Goal: Task Accomplishment & Management: Complete application form

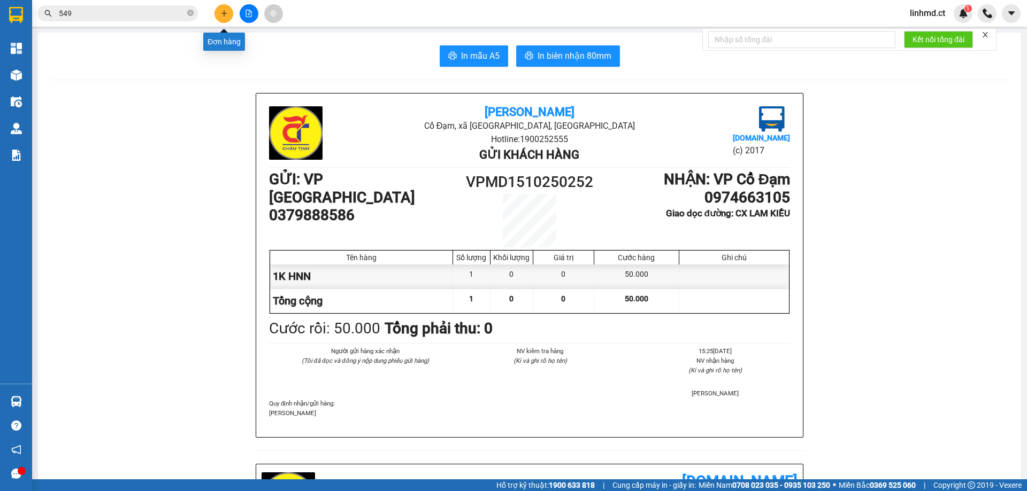
click at [220, 21] on button at bounding box center [223, 13] width 19 height 19
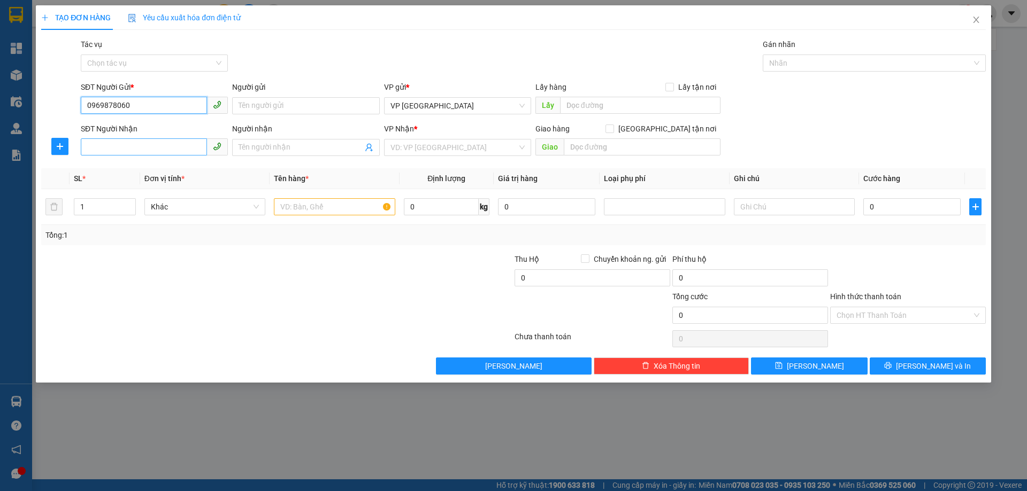
type input "0969878060"
click at [108, 150] on input "SĐT Người Nhận" at bounding box center [144, 147] width 126 height 17
click at [280, 210] on input "text" at bounding box center [334, 206] width 121 height 17
type input "1 HỘP MÁY POD QUẸT THẺ"
click at [178, 148] on input "SĐT Người Nhận" at bounding box center [144, 147] width 126 height 17
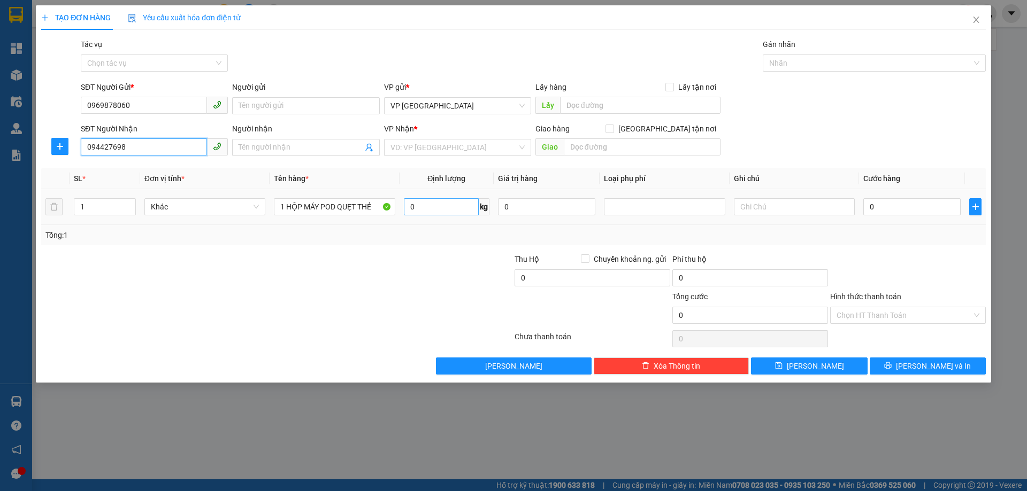
type input "0944276988"
click at [130, 170] on div "0944276988 - vpxg thu cước n4/10" at bounding box center [154, 169] width 134 height 12
type input "vpxg thu cước n4/10"
type input "[PERSON_NAME]"
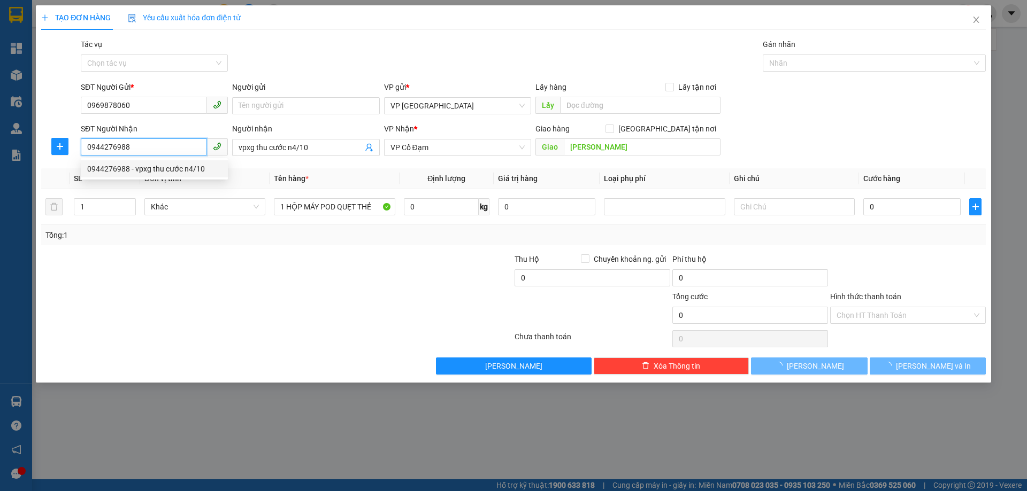
type input "40.000"
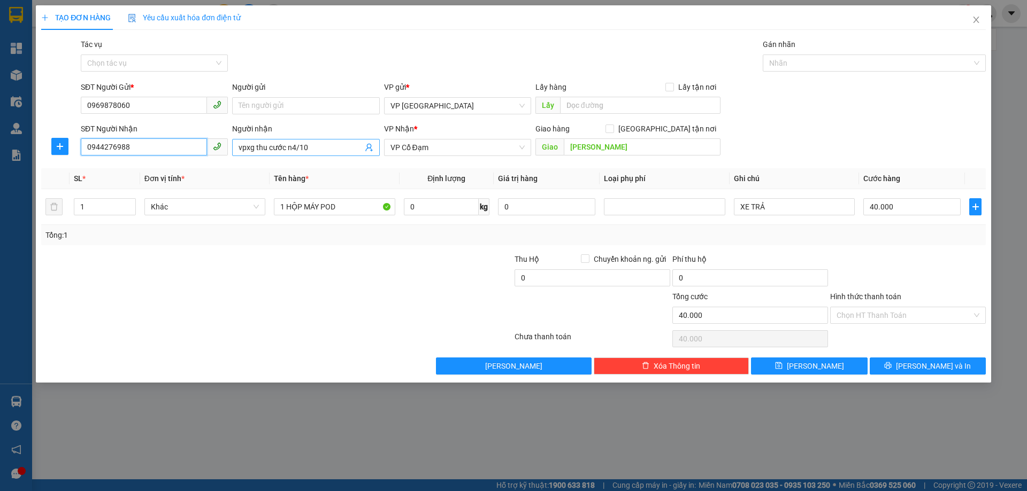
type input "0944276988"
click at [300, 151] on input "vpxg thu cước n4/10" at bounding box center [301, 148] width 124 height 12
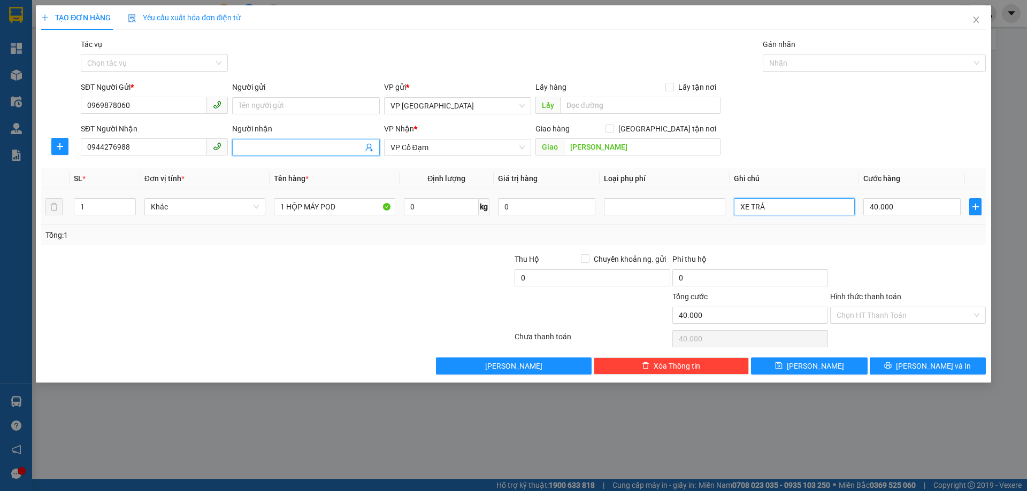
click at [795, 209] on input "XE TRẢ" at bounding box center [794, 206] width 121 height 17
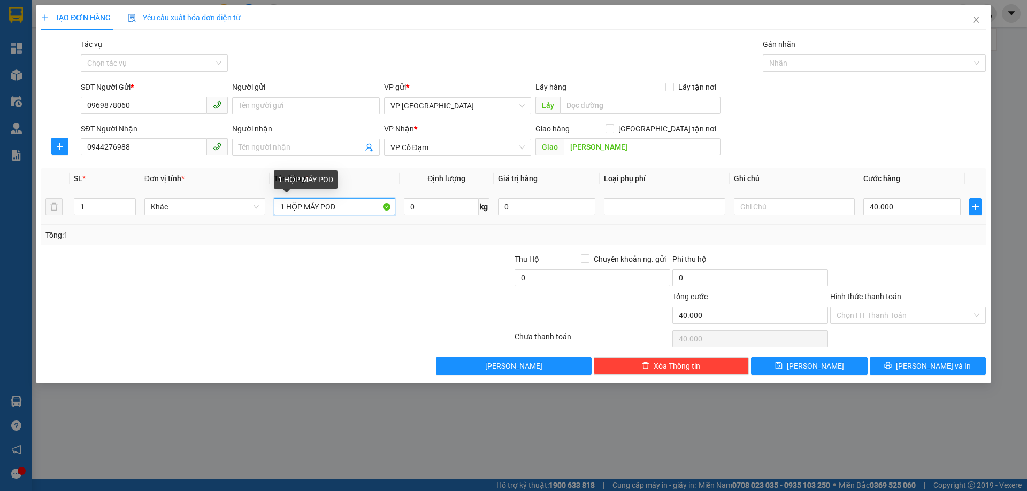
click at [365, 207] on input "1 HỘP MÁY POD" at bounding box center [334, 206] width 121 height 17
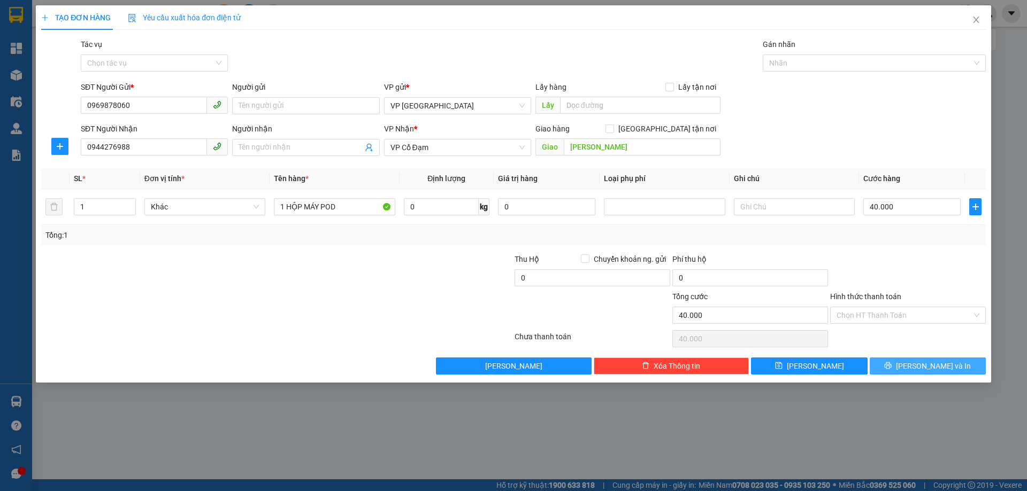
click at [939, 358] on button "[PERSON_NAME] và In" at bounding box center [928, 366] width 116 height 17
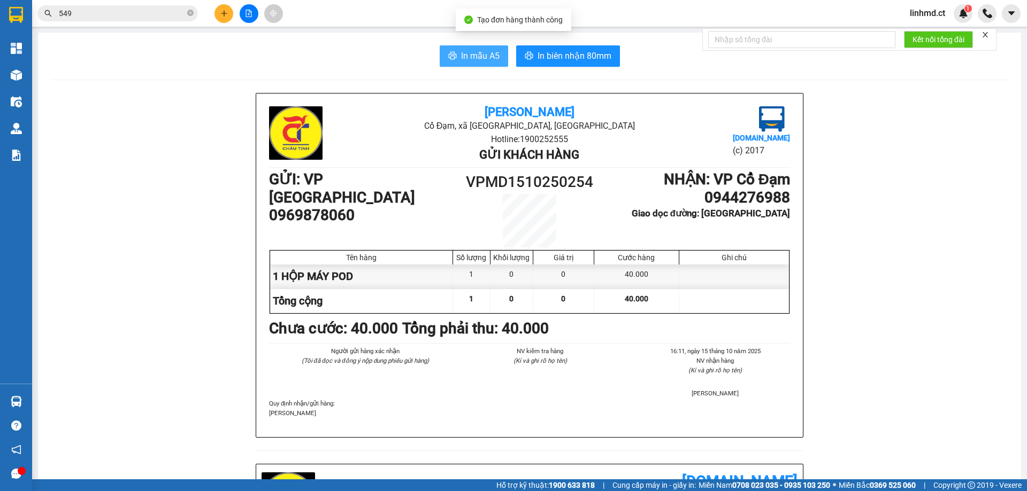
click at [464, 52] on span "In mẫu A5" at bounding box center [480, 55] width 39 height 13
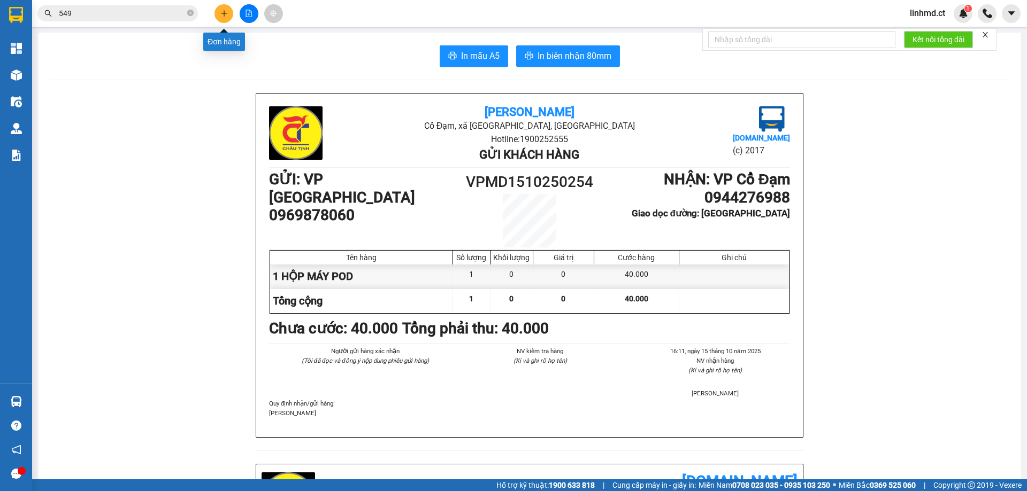
click at [225, 14] on icon "plus" at bounding box center [223, 13] width 7 height 7
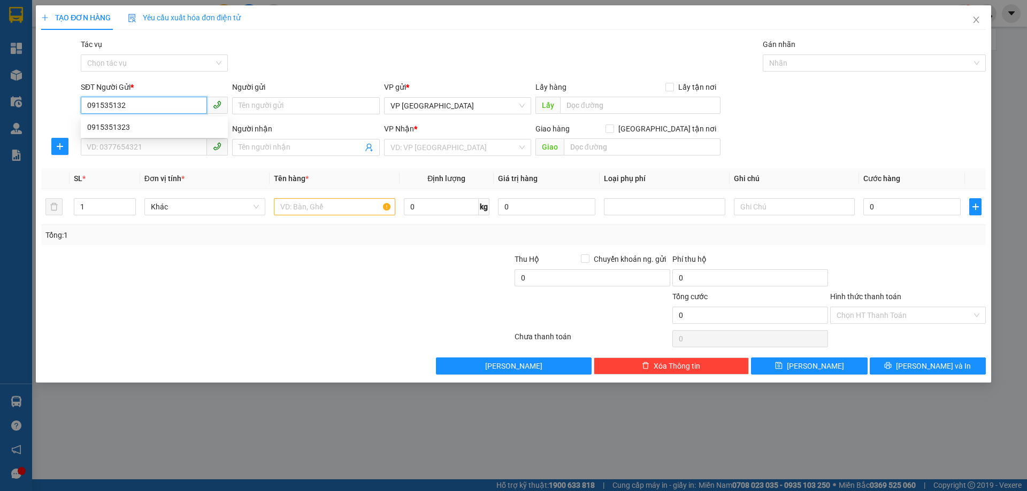
type input "0915351323"
click at [171, 135] on div "0915351323" at bounding box center [154, 127] width 147 height 17
type input "0987728669"
type input "A VỸ"
type input "[PERSON_NAME]"
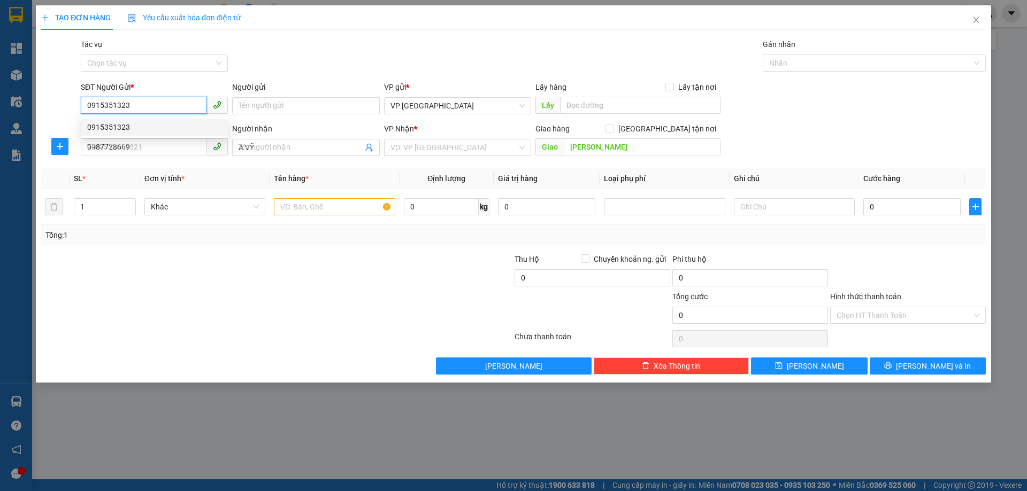
type input "90.000"
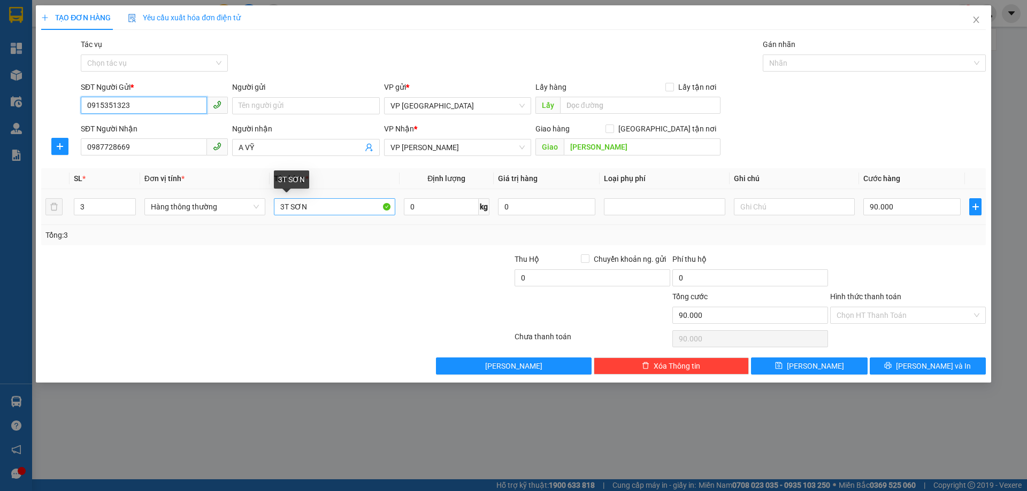
type input "0915351323"
drag, startPoint x: 284, startPoint y: 206, endPoint x: 266, endPoint y: 206, distance: 17.6
click at [266, 206] on tr "3 Hàng thông thường 3T SƠN 0 kg 0 90.000" at bounding box center [513, 207] width 944 height 36
type input "4T SƠN"
click at [57, 203] on tr "3 Hàng thông thường 4T SƠN 0 kg 0 90.000" at bounding box center [513, 207] width 944 height 36
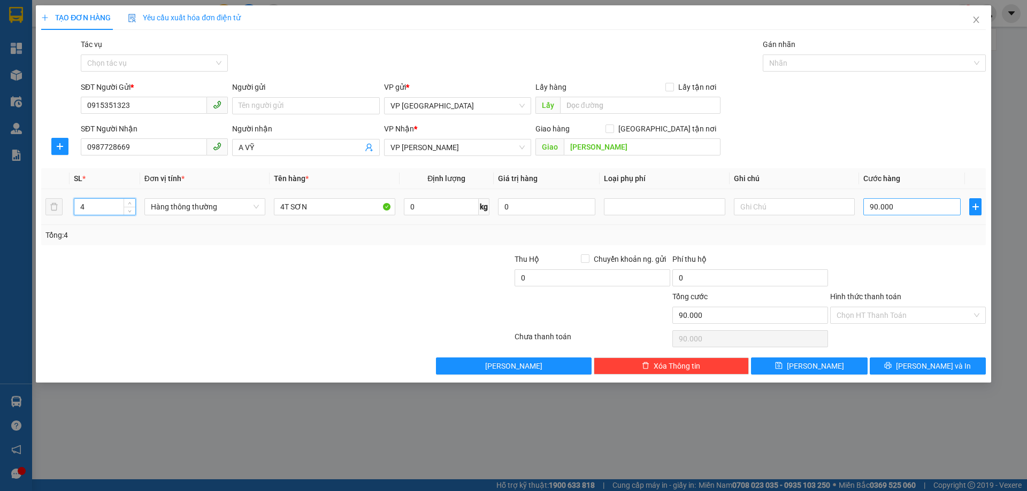
type input "4"
click at [894, 206] on input "90.000" at bounding box center [911, 206] width 97 height 17
type input "1"
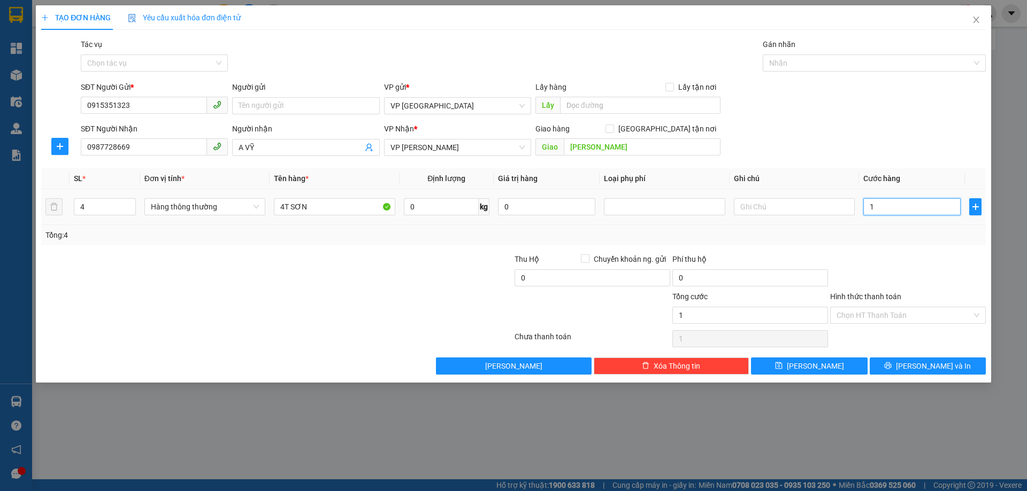
type input "12"
type input "120"
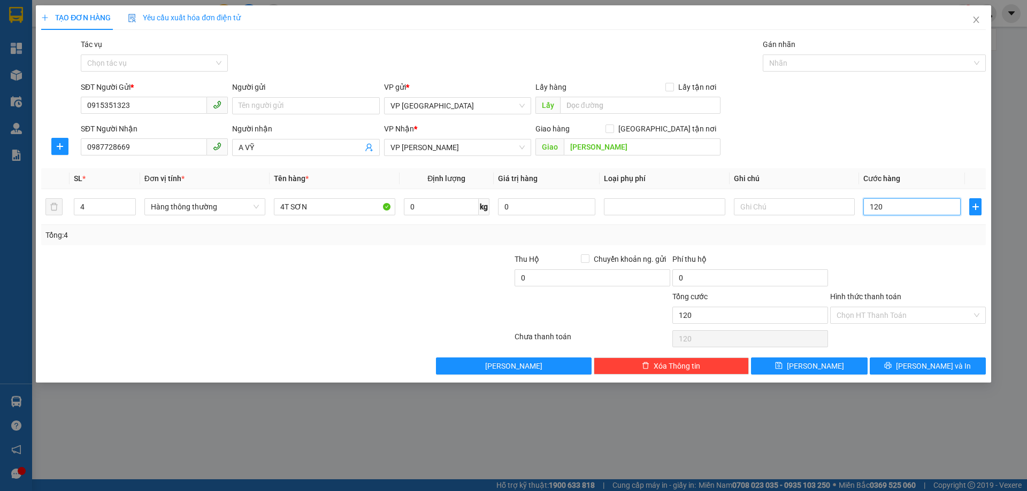
type input "120"
click at [902, 240] on div "Tổng: 4" at bounding box center [513, 235] width 936 height 12
type input "120.000"
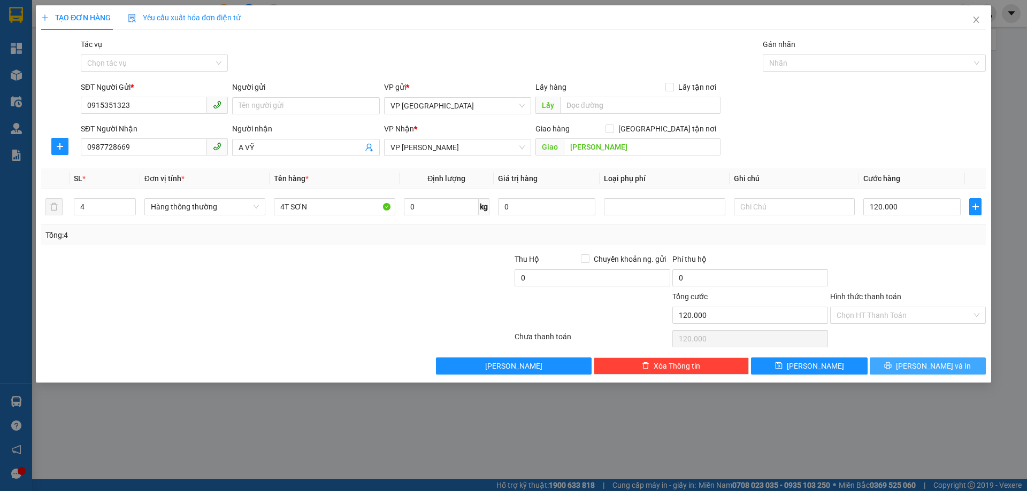
click at [929, 363] on span "[PERSON_NAME] và In" at bounding box center [933, 366] width 75 height 12
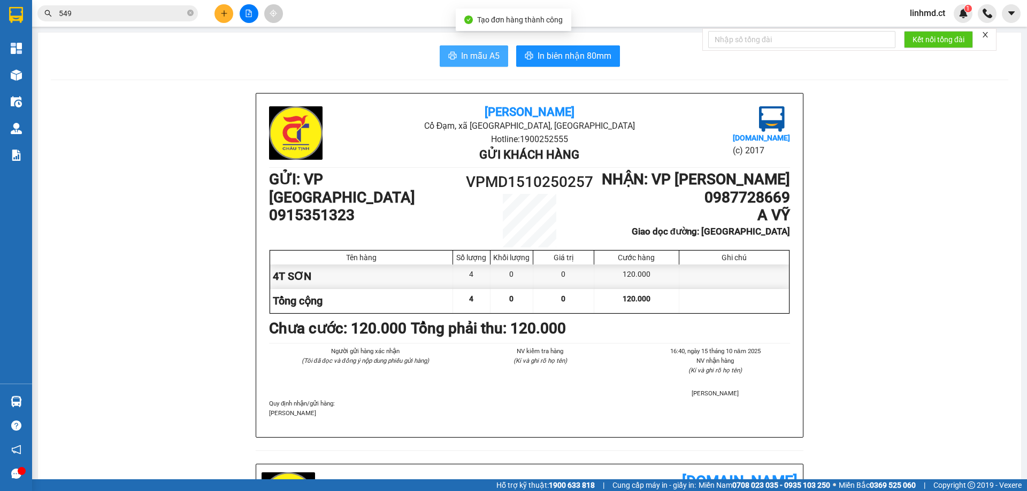
click at [494, 53] on span "In mẫu A5" at bounding box center [480, 55] width 39 height 13
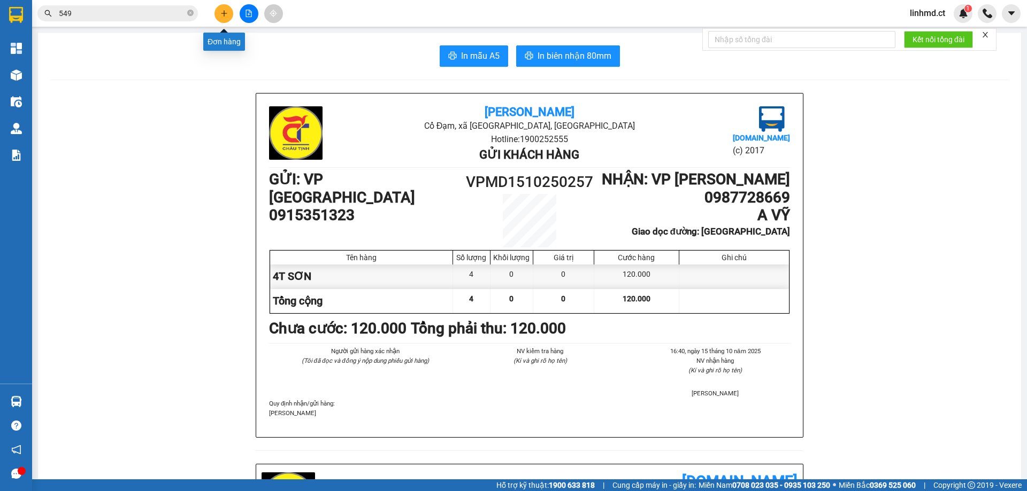
click at [227, 16] on icon "plus" at bounding box center [223, 13] width 7 height 7
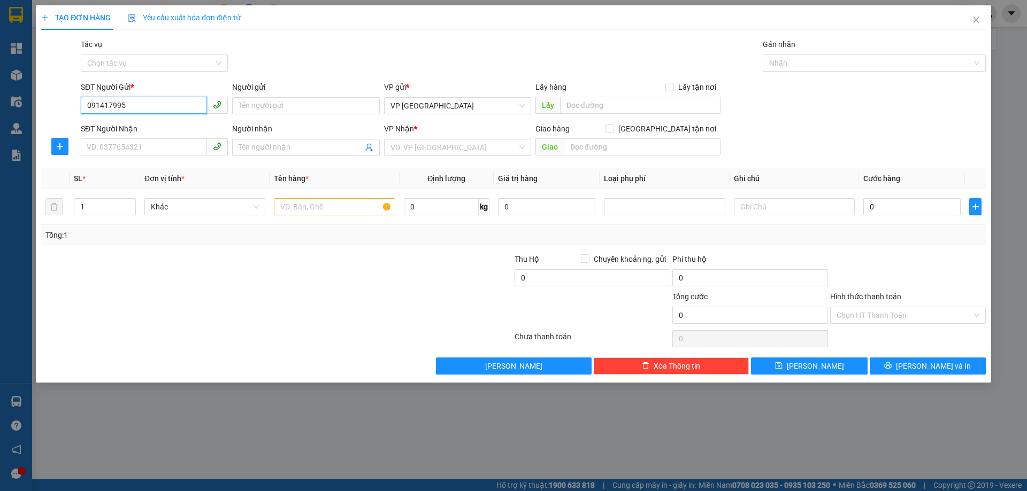
type input "0914179955"
click at [151, 130] on div "0914179955" at bounding box center [154, 127] width 134 height 12
type input "0349154001"
type input "a dũng"
type input "TÂN LỘC"
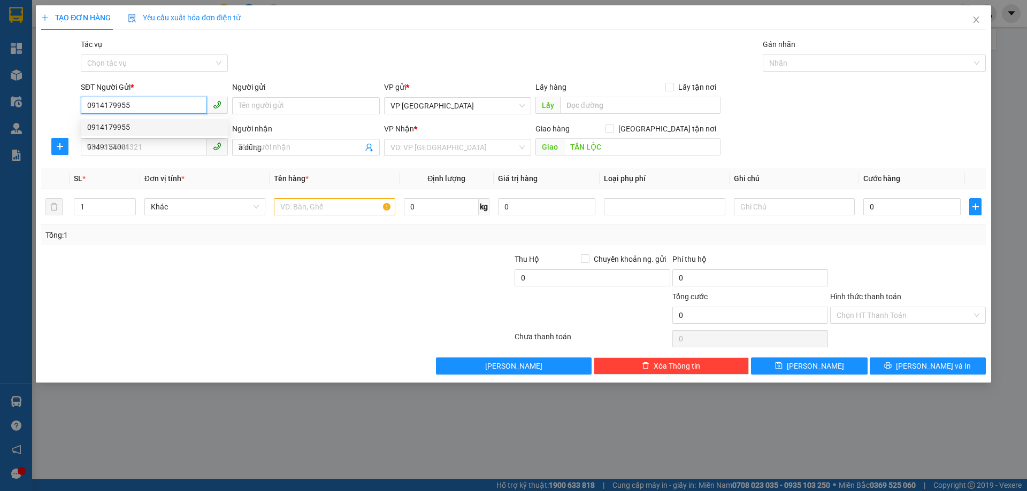
type input "350.000"
type input "0914179955"
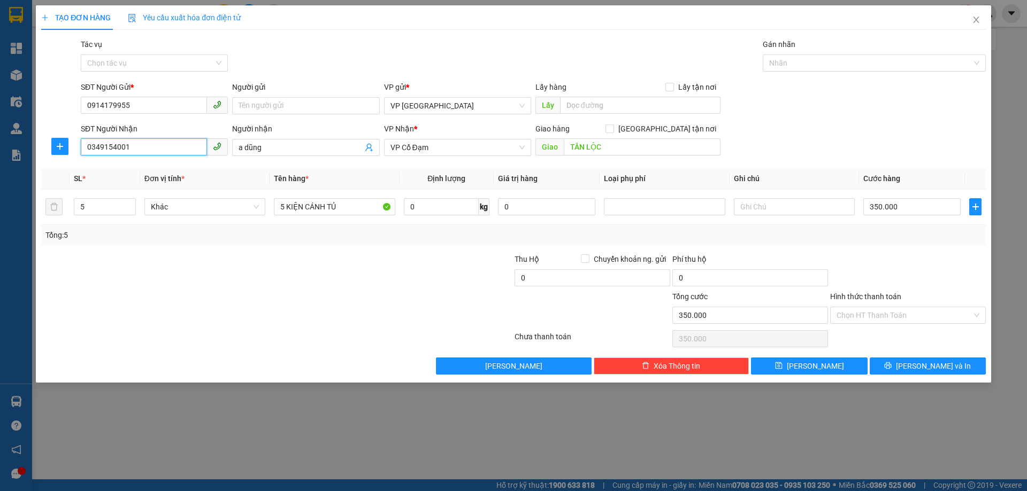
click at [153, 146] on input "0349154001" at bounding box center [144, 147] width 126 height 17
click at [163, 167] on div "0349154001 - a dũng" at bounding box center [154, 169] width 134 height 12
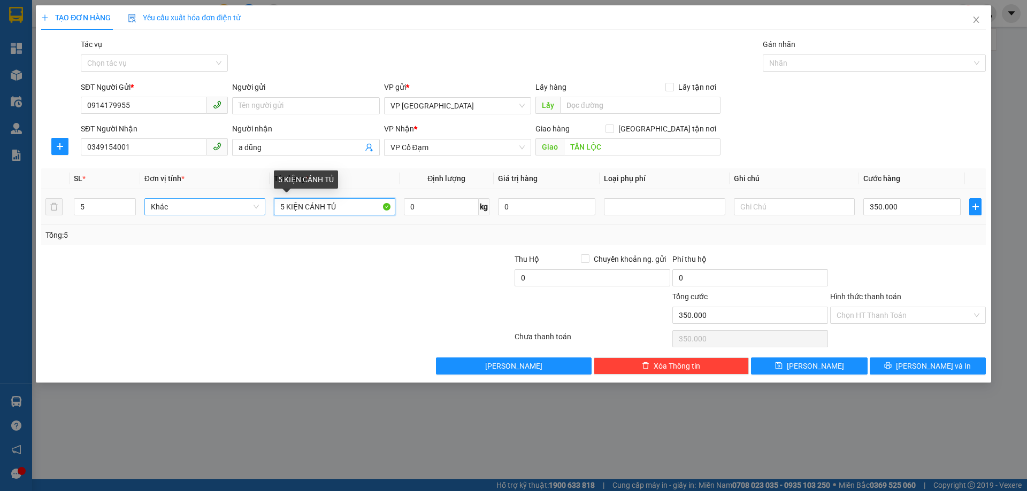
drag, startPoint x: 283, startPoint y: 205, endPoint x: 264, endPoint y: 202, distance: 19.6
click at [264, 202] on tr "5 Khác 5 KIỆN CÁNH TỦ 0 kg 0 350.000" at bounding box center [513, 207] width 944 height 36
click at [302, 210] on input "1 KIỆN CÁNH TỦ" at bounding box center [334, 206] width 121 height 17
type input "1 KIỆN DÀI CÁNH TỦ"
click at [330, 234] on div "Tổng: 5" at bounding box center [220, 235] width 351 height 12
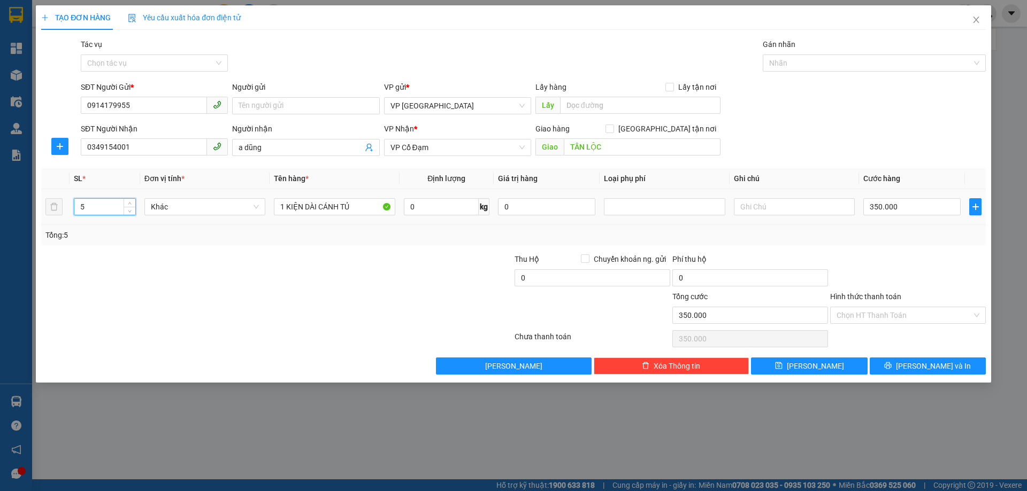
drag, startPoint x: 91, startPoint y: 200, endPoint x: 6, endPoint y: 180, distance: 87.4
click at [33, 190] on div "TẠO ĐƠN HÀNG Yêu cầu xuất hóa đơn điện tử Transit Pickup Surcharge Ids Transit …" at bounding box center [513, 245] width 1027 height 491
type input "1"
click at [893, 208] on input "350.000" at bounding box center [911, 206] width 97 height 17
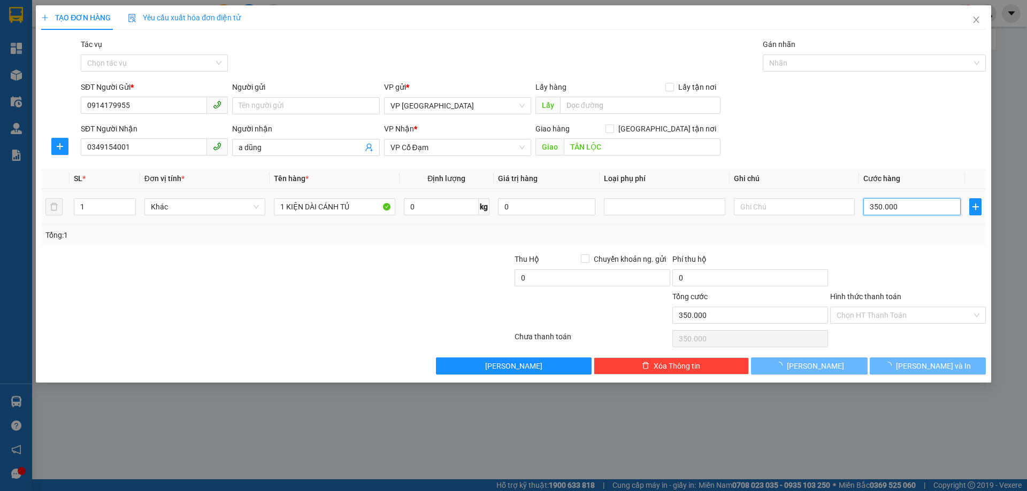
type input "0"
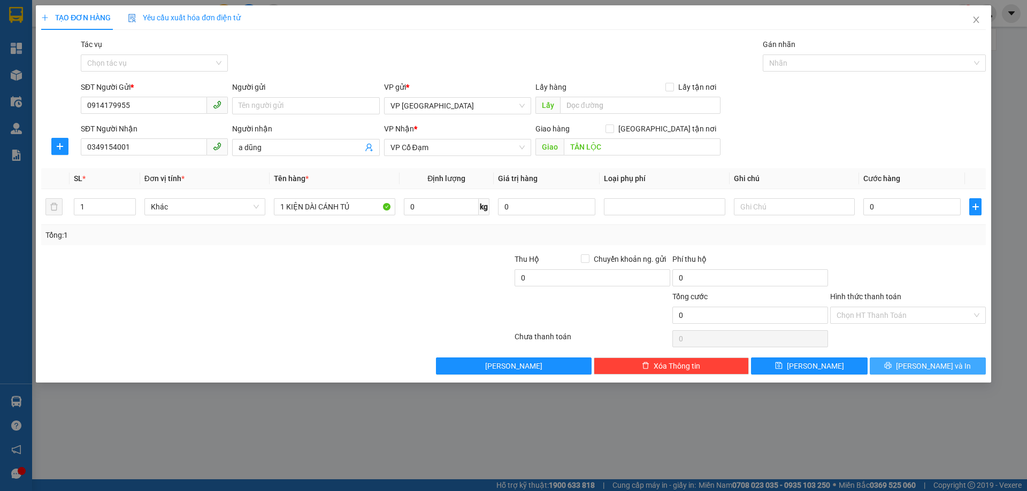
drag, startPoint x: 936, startPoint y: 363, endPoint x: 939, endPoint y: 370, distance: 7.2
click at [939, 370] on span "[PERSON_NAME] và In" at bounding box center [933, 366] width 75 height 12
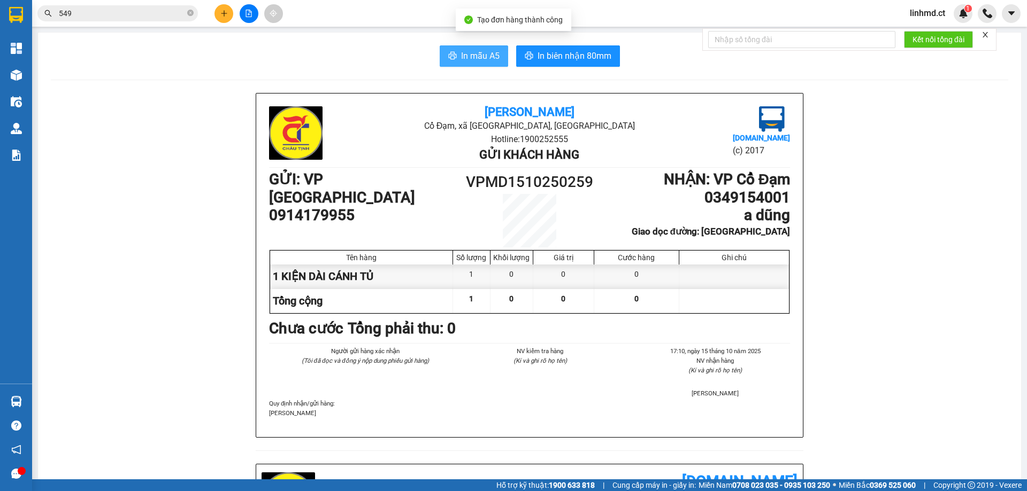
click at [464, 51] on span "In mẫu A5" at bounding box center [480, 55] width 39 height 13
click at [137, 8] on input "549" at bounding box center [122, 13] width 126 height 12
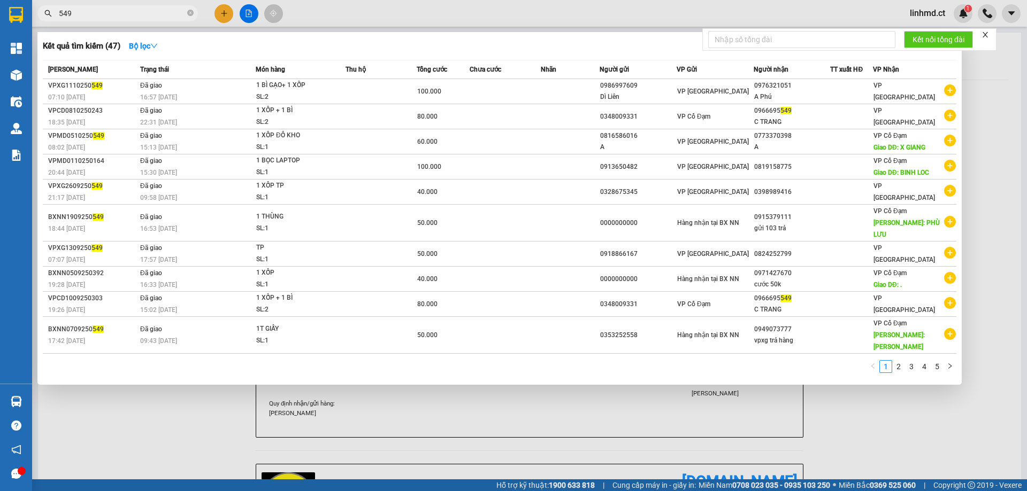
click at [137, 9] on input "549" at bounding box center [122, 13] width 126 height 12
type input "4"
type input "549"
click at [224, 14] on div at bounding box center [513, 245] width 1027 height 491
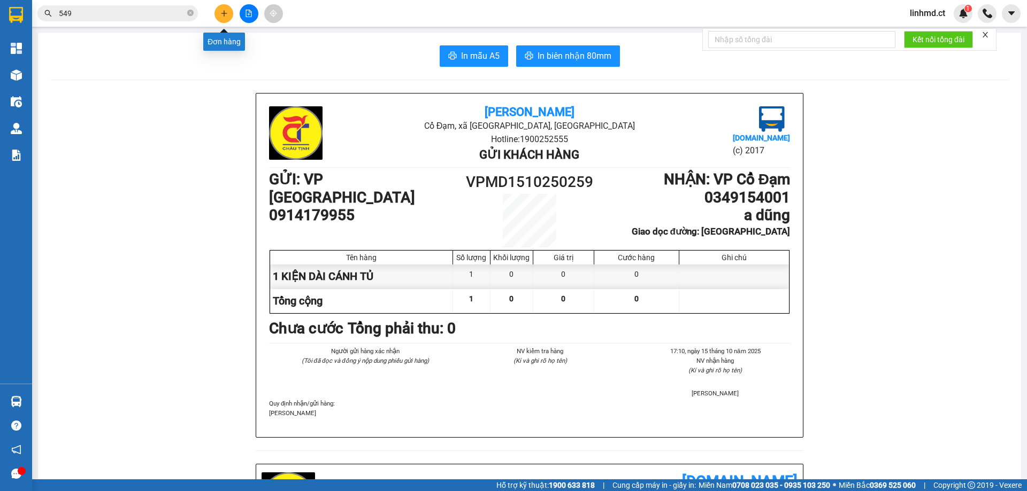
click at [225, 13] on icon "plus" at bounding box center [224, 13] width 6 height 1
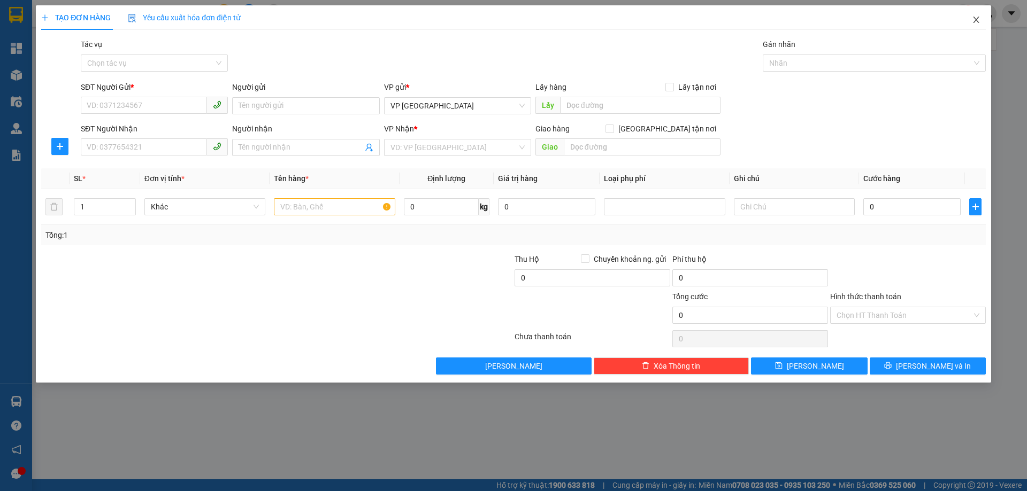
click at [966, 18] on span "Close" at bounding box center [976, 20] width 30 height 30
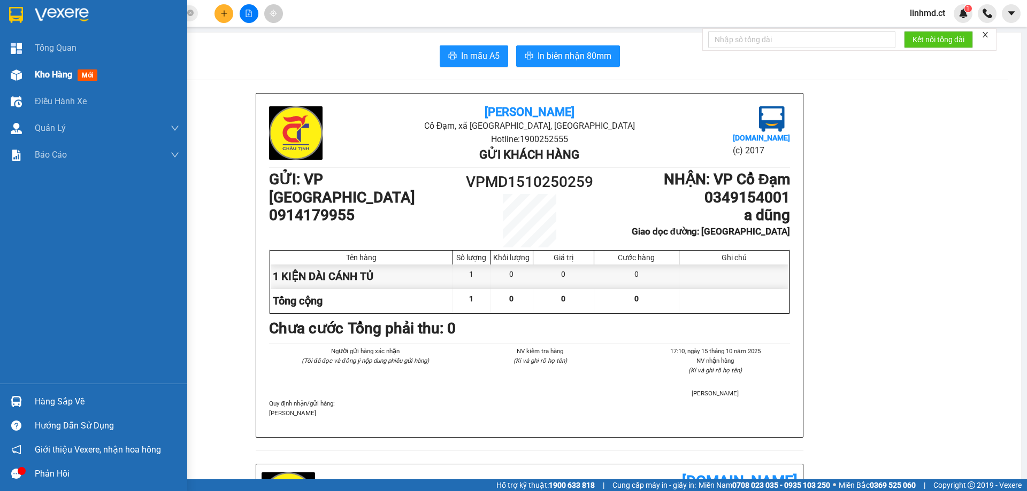
click at [13, 73] on img at bounding box center [16, 75] width 11 height 11
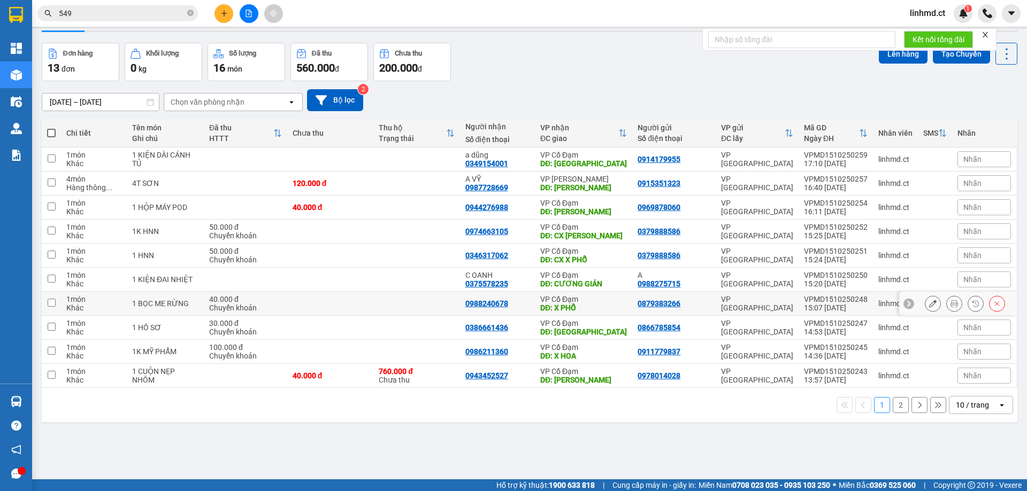
scroll to position [49, 0]
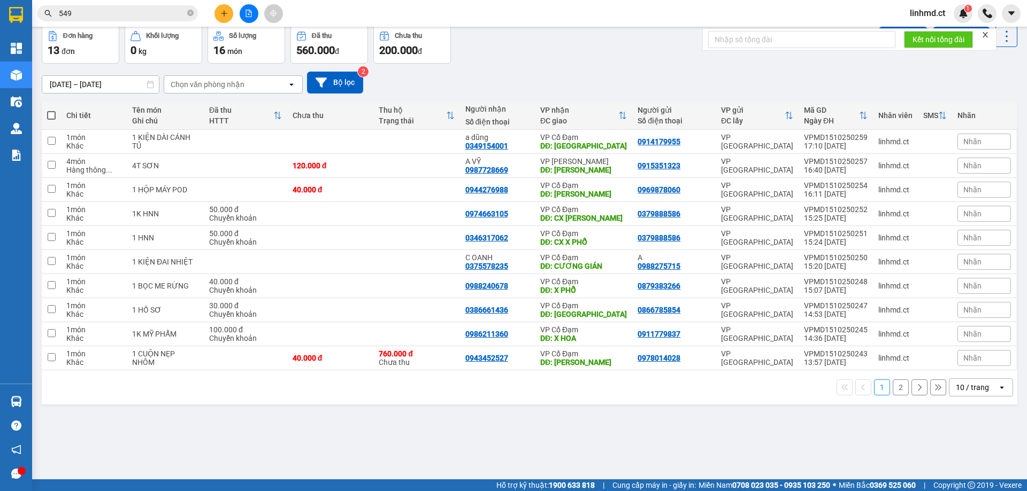
click at [893, 389] on button "2" at bounding box center [901, 388] width 16 height 16
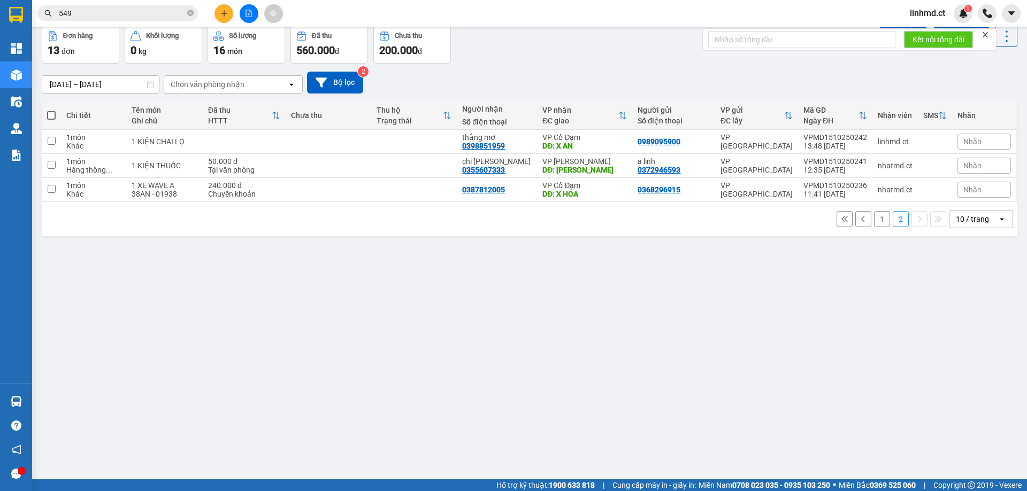
click at [876, 221] on button "1" at bounding box center [882, 219] width 16 height 16
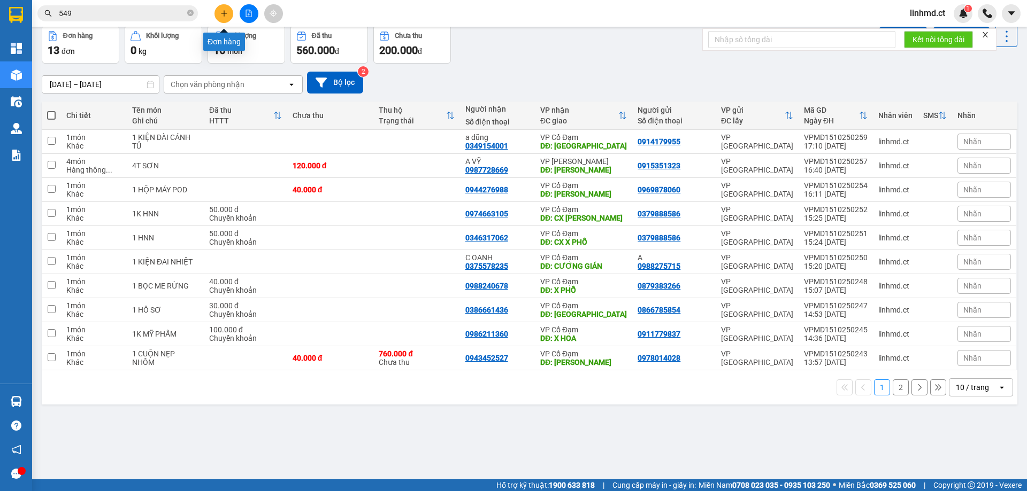
click at [220, 16] on icon "plus" at bounding box center [223, 13] width 7 height 7
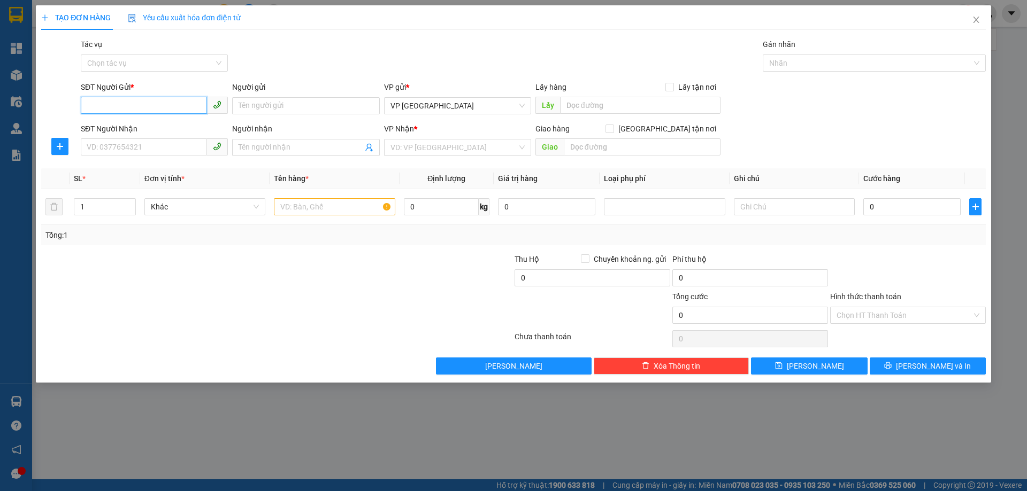
click at [150, 99] on input "SĐT Người Gửi *" at bounding box center [144, 105] width 126 height 17
type input "0394497092"
click at [105, 140] on input "SĐT Người Nhận" at bounding box center [144, 147] width 126 height 17
type input "0988667846"
click at [414, 146] on input "search" at bounding box center [453, 148] width 127 height 16
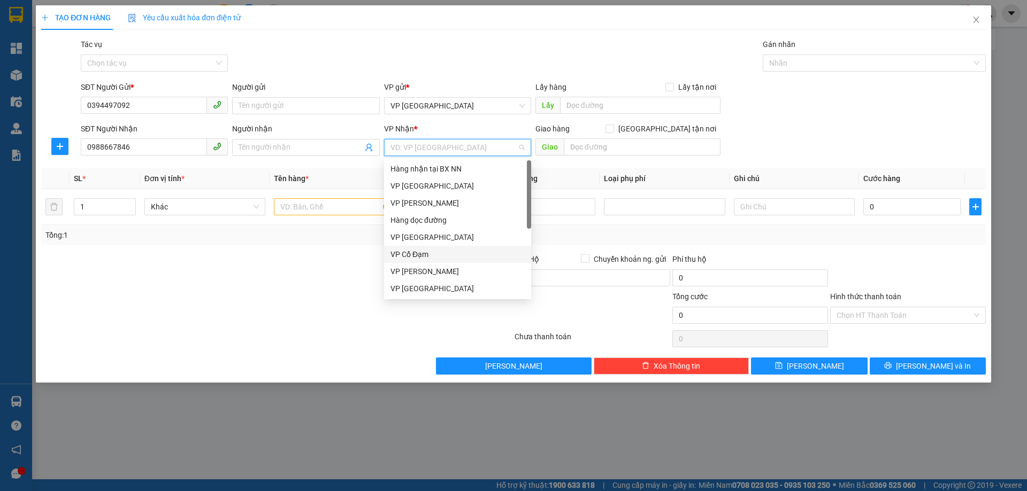
click at [435, 258] on div "VP Cổ Đạm" at bounding box center [457, 255] width 134 height 12
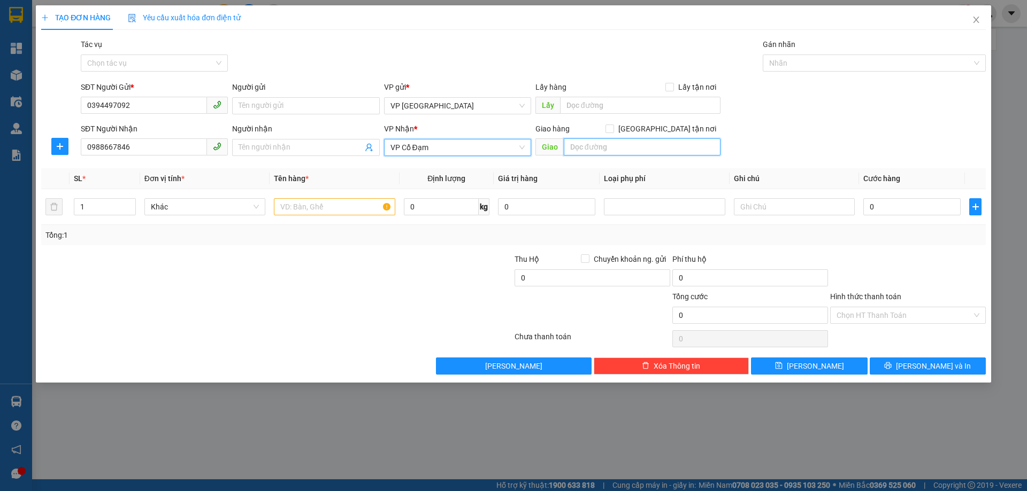
click at [606, 152] on input "text" at bounding box center [642, 147] width 157 height 17
type input "XUÂN MỸ"
click at [319, 211] on input "text" at bounding box center [334, 206] width 121 height 17
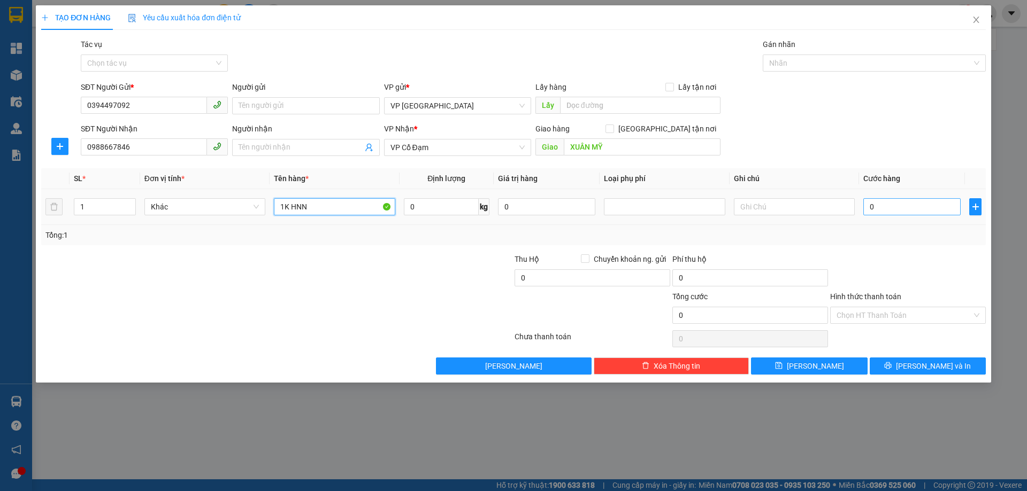
type input "1K HNN"
click at [891, 211] on input "0" at bounding box center [911, 206] width 97 height 17
type input "5"
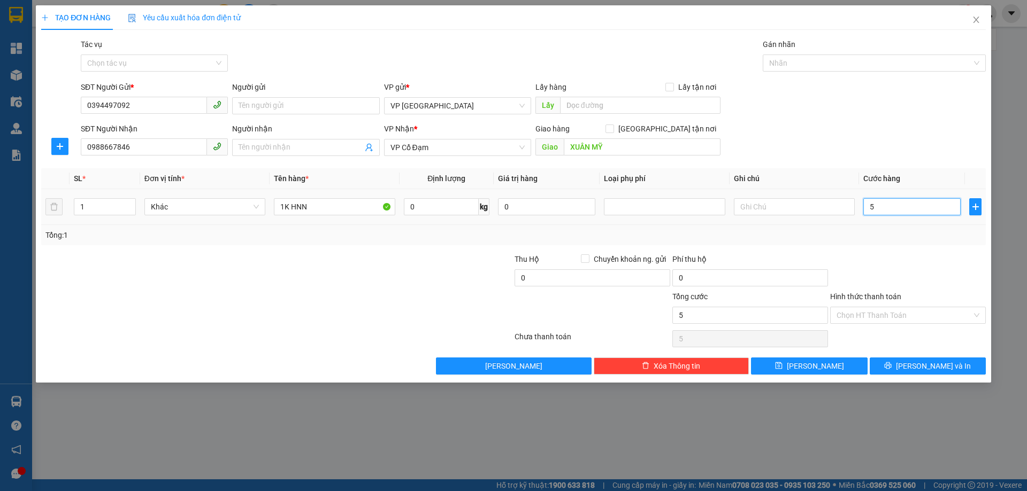
type input "50"
type input "50.000"
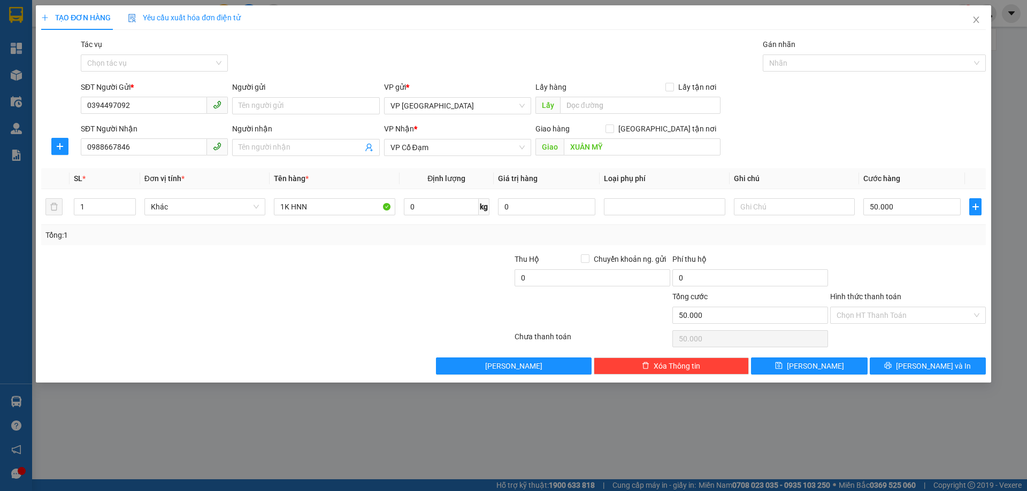
click at [896, 141] on div "SĐT Người Nhận 0988667846 Người nhận Tên người nhận VP Nhận * VP Cổ Đạm Giao hà…" at bounding box center [533, 141] width 909 height 37
click at [909, 313] on input "Hình thức thanh toán" at bounding box center [903, 315] width 135 height 16
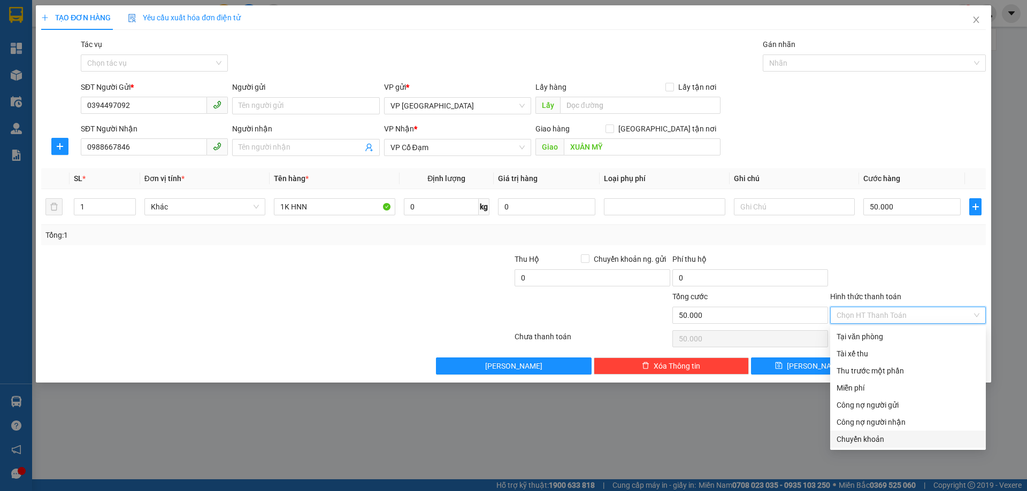
click at [896, 436] on div "Chuyển khoản" at bounding box center [907, 440] width 143 height 12
type input "0"
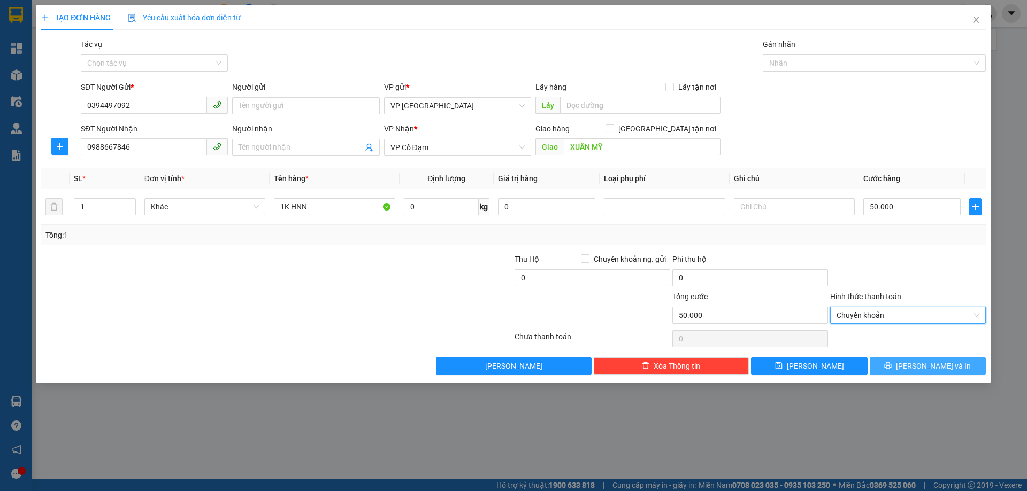
click at [914, 362] on button "[PERSON_NAME] và In" at bounding box center [928, 366] width 116 height 17
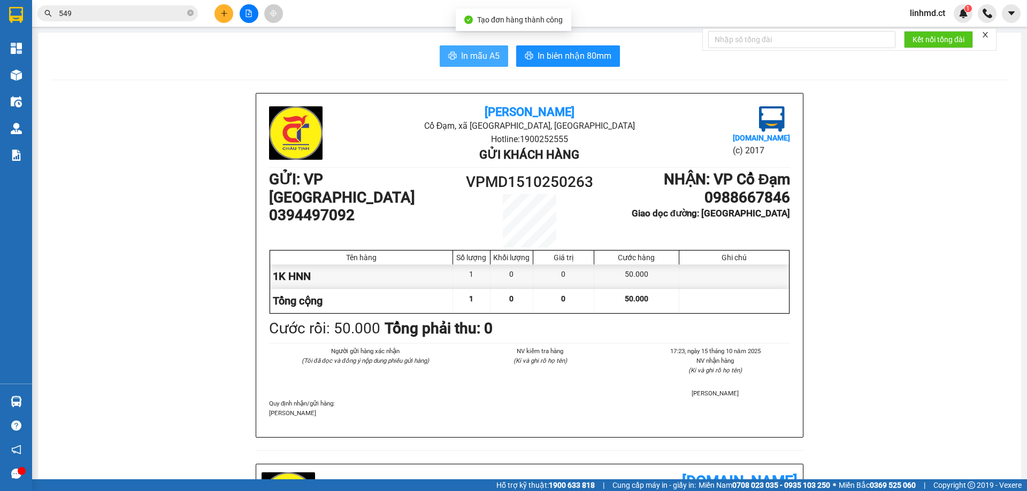
click at [484, 45] on button "In mẫu A5" at bounding box center [474, 55] width 68 height 21
click at [225, 15] on icon "plus" at bounding box center [223, 13] width 7 height 7
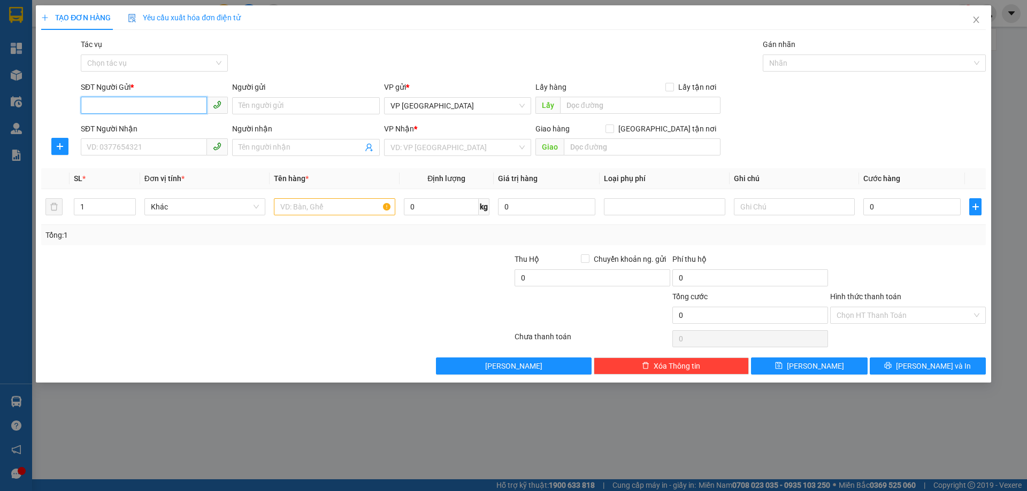
click at [160, 106] on input "SĐT Người Gửi *" at bounding box center [144, 105] width 126 height 17
type input "0825421676"
click at [110, 151] on input "SĐT Người Nhận" at bounding box center [144, 147] width 126 height 17
click at [389, 151] on div "VD: VP [GEOGRAPHIC_DATA]" at bounding box center [457, 147] width 147 height 17
type input "0332721085"
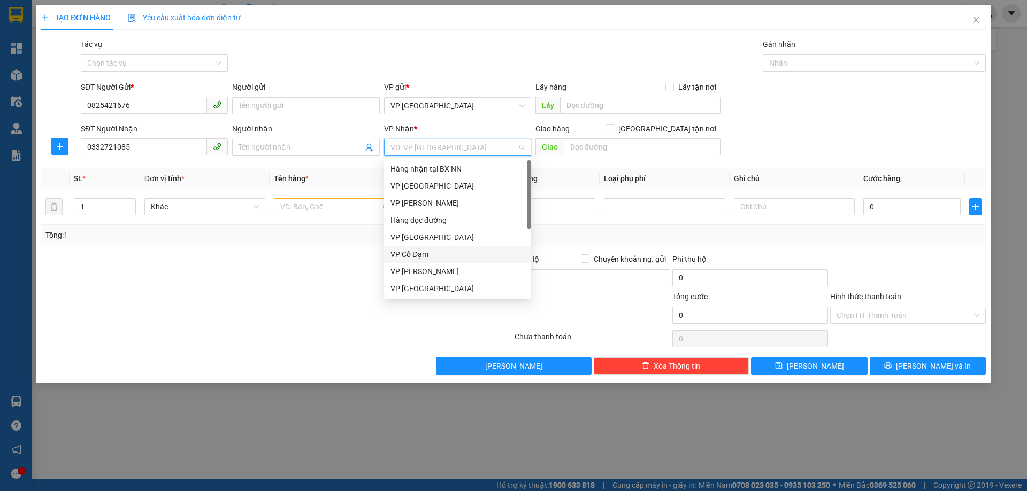
click at [419, 251] on div "VP Cổ Đạm" at bounding box center [457, 255] width 134 height 12
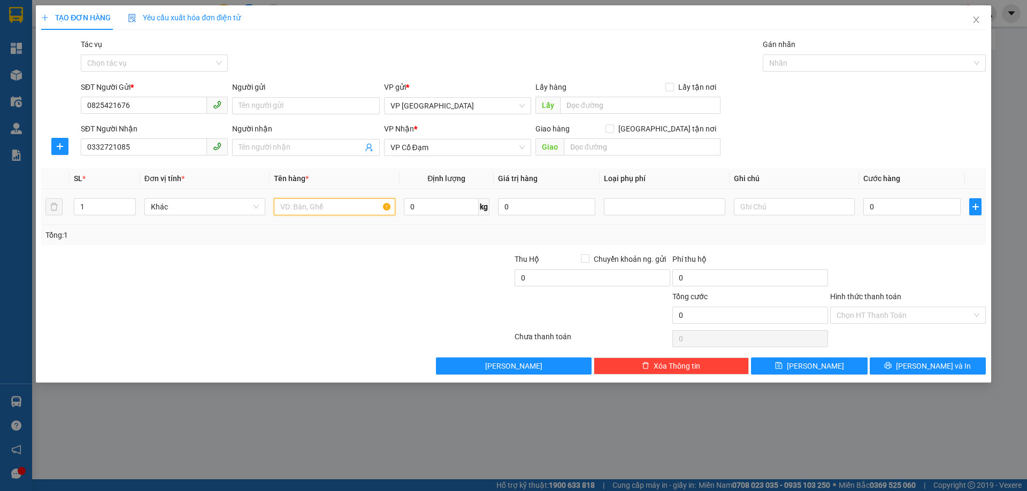
click at [319, 211] on input "text" at bounding box center [334, 206] width 121 height 17
type input "1 CLEAR"
click at [899, 209] on input "0" at bounding box center [911, 206] width 97 height 17
type input "3"
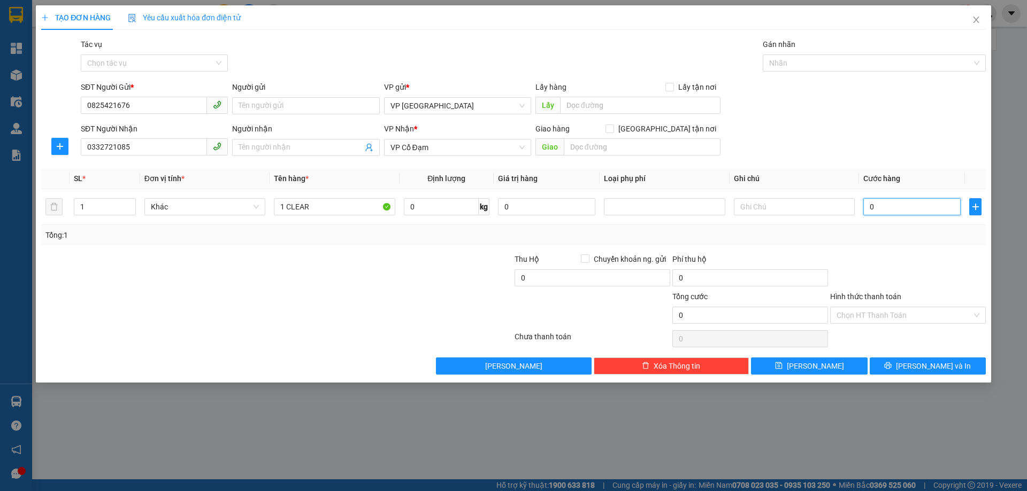
type input "3"
type input "30"
type input "30.000"
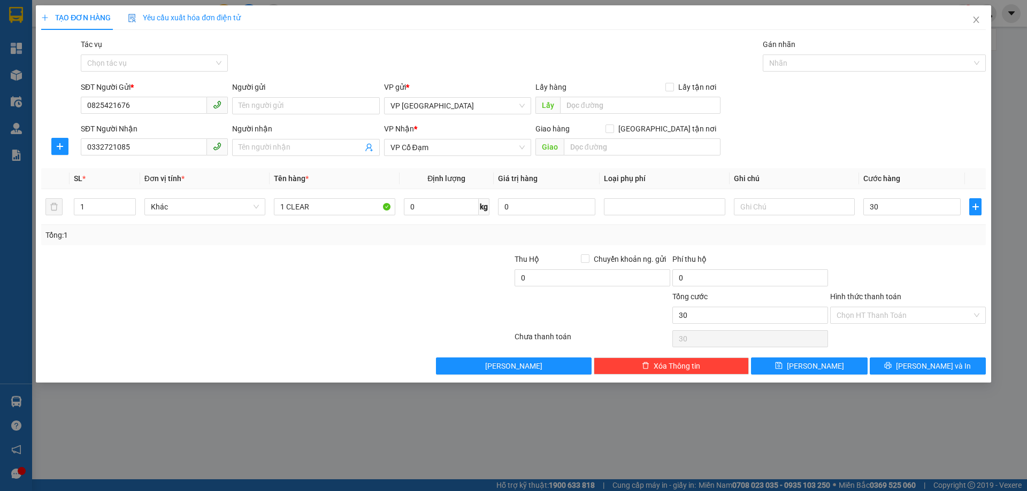
type input "30.000"
click at [887, 258] on div at bounding box center [908, 271] width 158 height 37
click at [885, 360] on button "[PERSON_NAME] và In" at bounding box center [928, 366] width 116 height 17
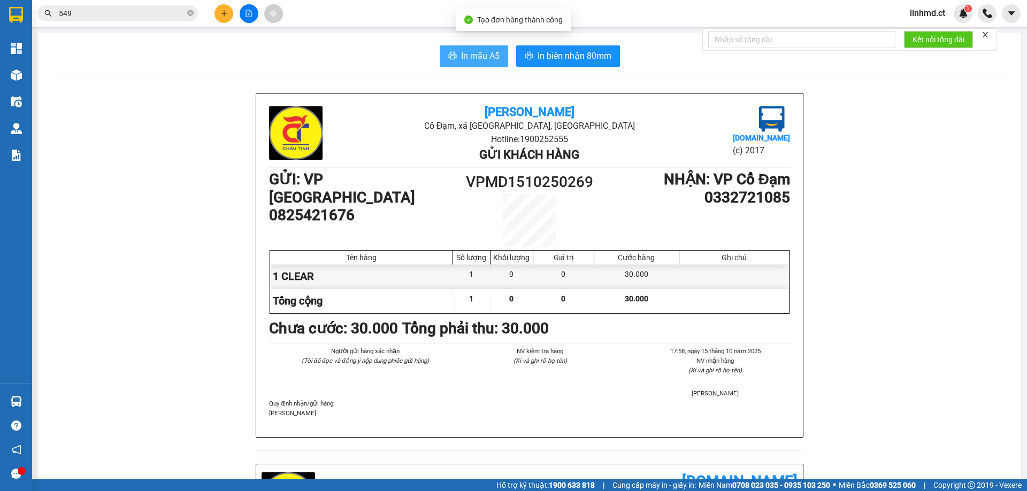
click at [471, 57] on span "In mẫu A5" at bounding box center [480, 55] width 39 height 13
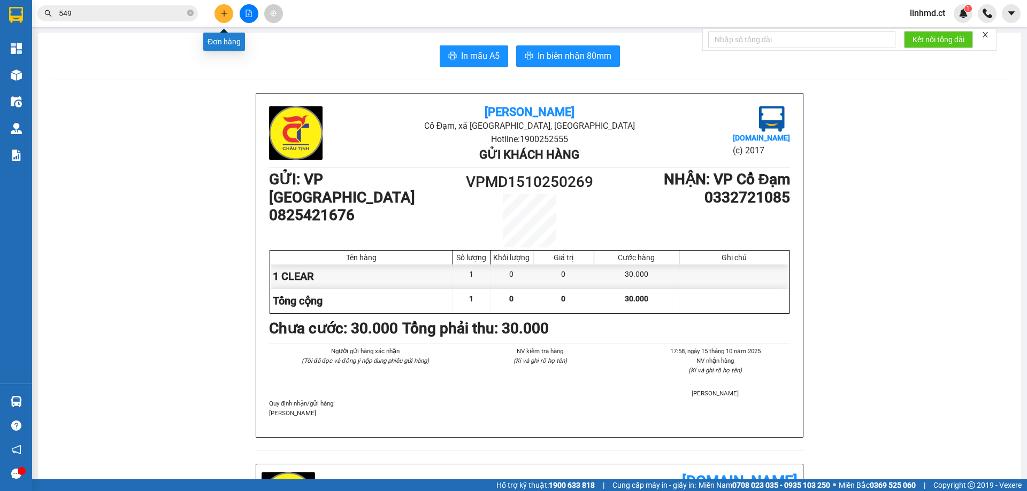
click at [226, 12] on icon "plus" at bounding box center [223, 13] width 7 height 7
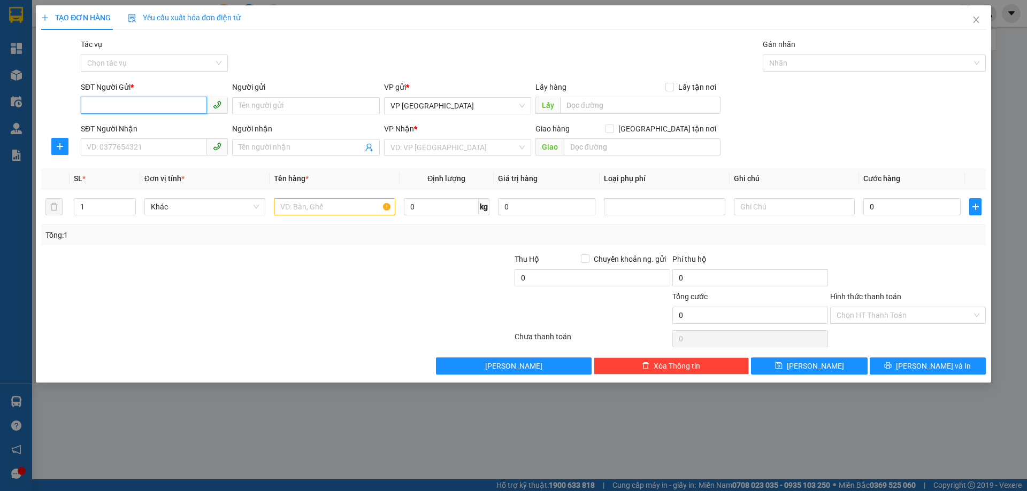
click at [183, 109] on input "SĐT Người Gửi *" at bounding box center [144, 105] width 126 height 17
type input "0342956702"
click at [162, 151] on input "SĐT Người Nhận" at bounding box center [144, 147] width 126 height 17
type input "0326165797"
click at [447, 149] on input "search" at bounding box center [453, 148] width 127 height 16
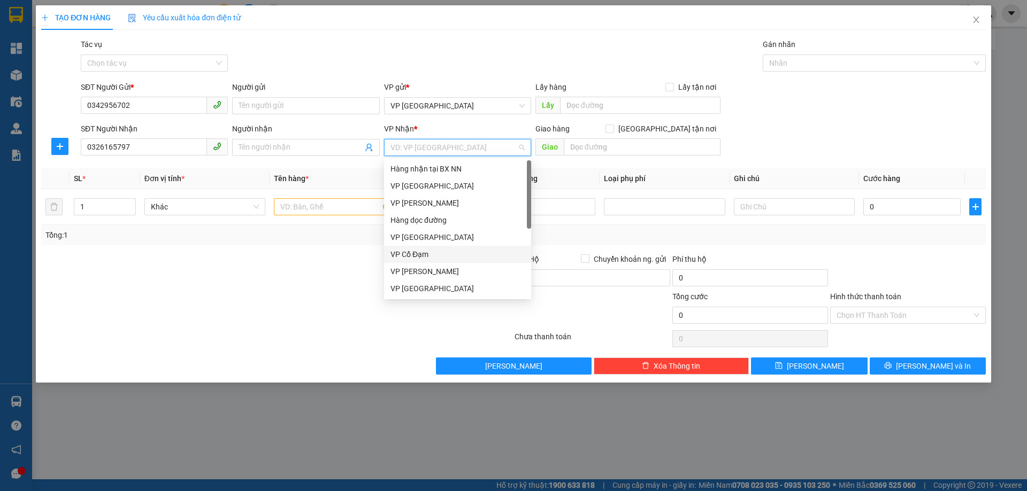
click at [442, 257] on div "VP Cổ Đạm" at bounding box center [457, 255] width 134 height 12
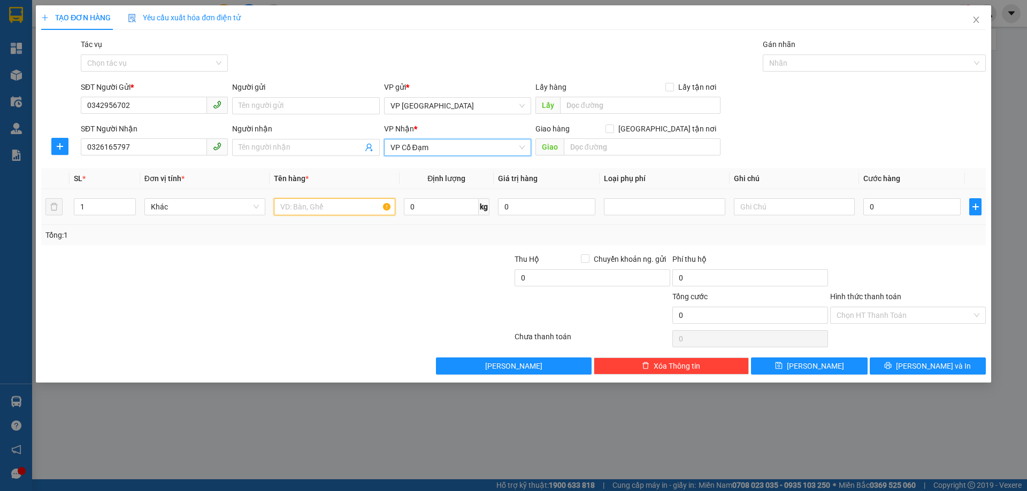
click at [306, 210] on input "text" at bounding box center [334, 206] width 121 height 17
type input "1 HỘP ĐIỆN THOẠI"
click at [912, 212] on input "0" at bounding box center [911, 206] width 97 height 17
type input "7"
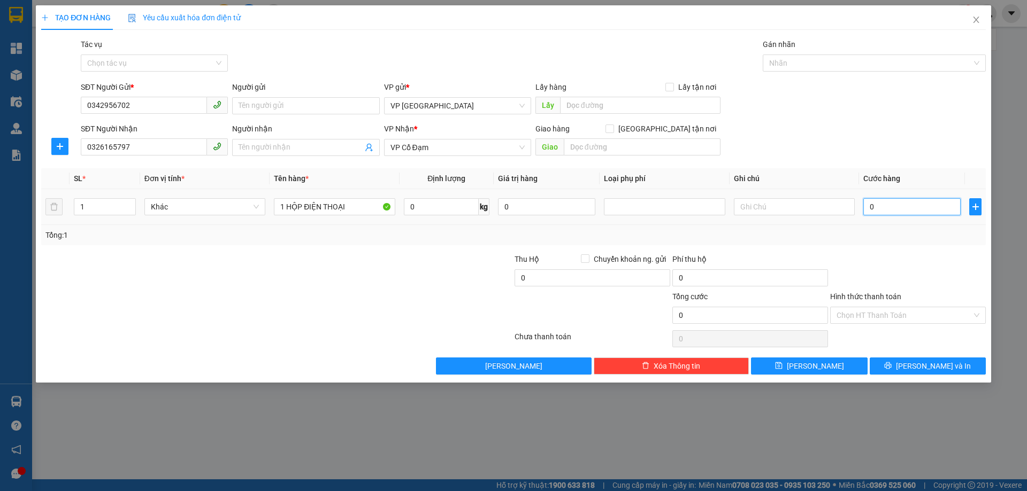
type input "7"
type input "70"
click at [916, 234] on div "Tổng: 1" at bounding box center [513, 235] width 936 height 12
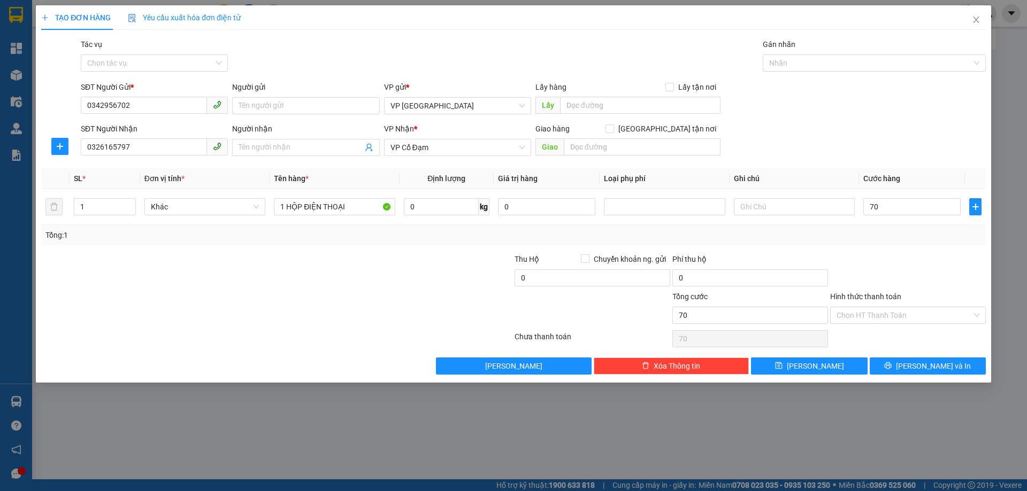
type input "70.000"
click at [896, 312] on input "Hình thức thanh toán" at bounding box center [903, 315] width 135 height 16
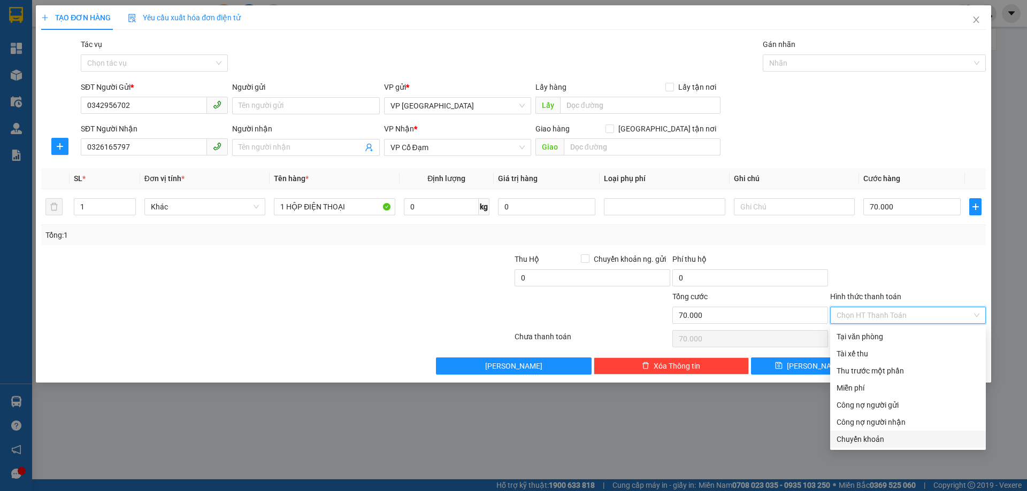
click at [875, 439] on div "Chuyển khoản" at bounding box center [907, 440] width 143 height 12
type input "0"
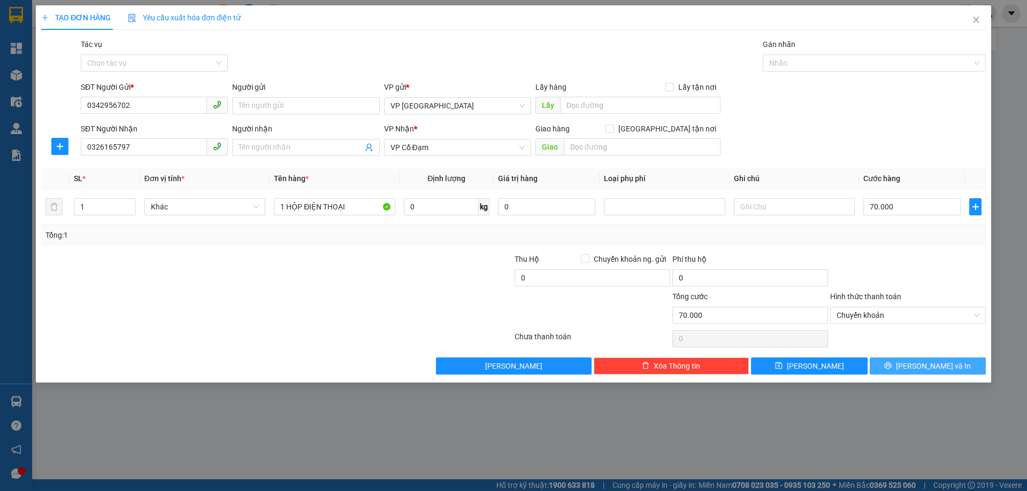
click at [901, 369] on button "[PERSON_NAME] và In" at bounding box center [928, 366] width 116 height 17
click at [891, 368] on icon "printer" at bounding box center [887, 365] width 7 height 7
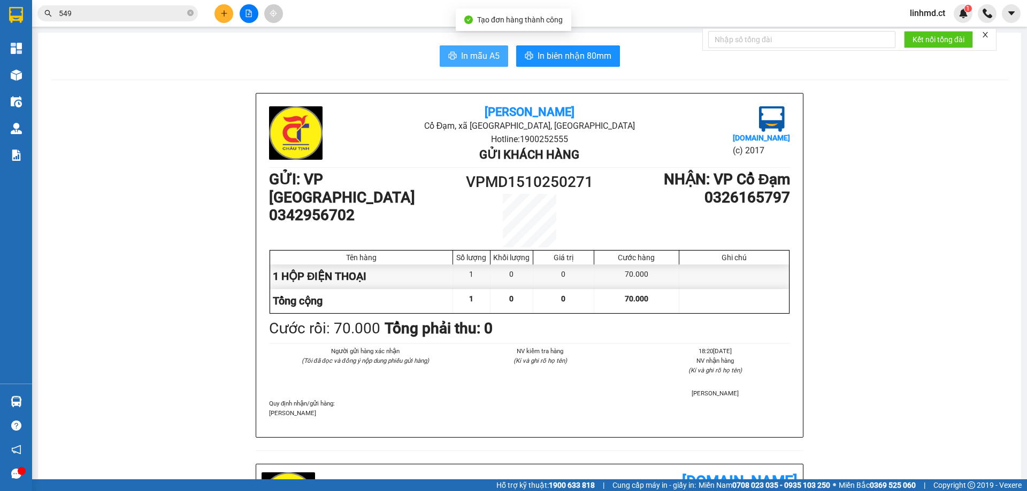
click at [466, 47] on button "In mẫu A5" at bounding box center [474, 55] width 68 height 21
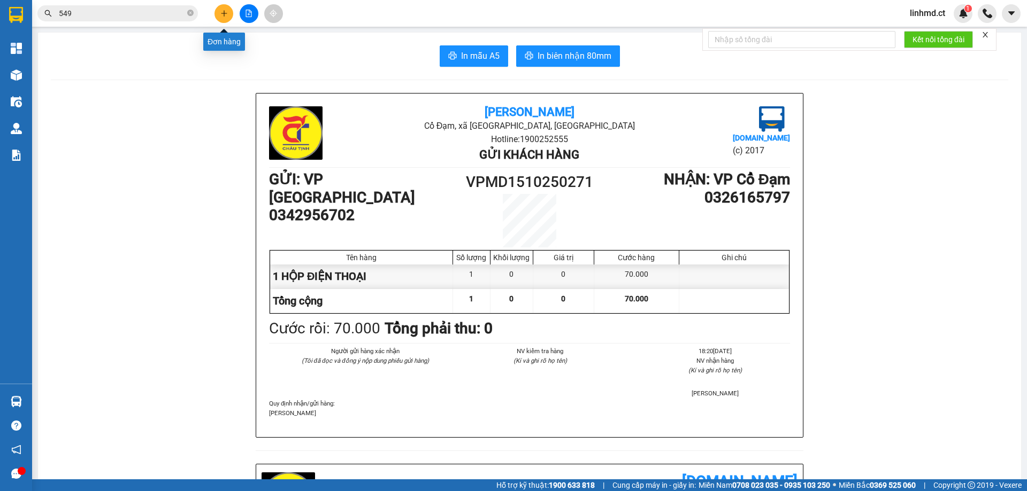
click at [220, 12] on icon "plus" at bounding box center [223, 13] width 7 height 7
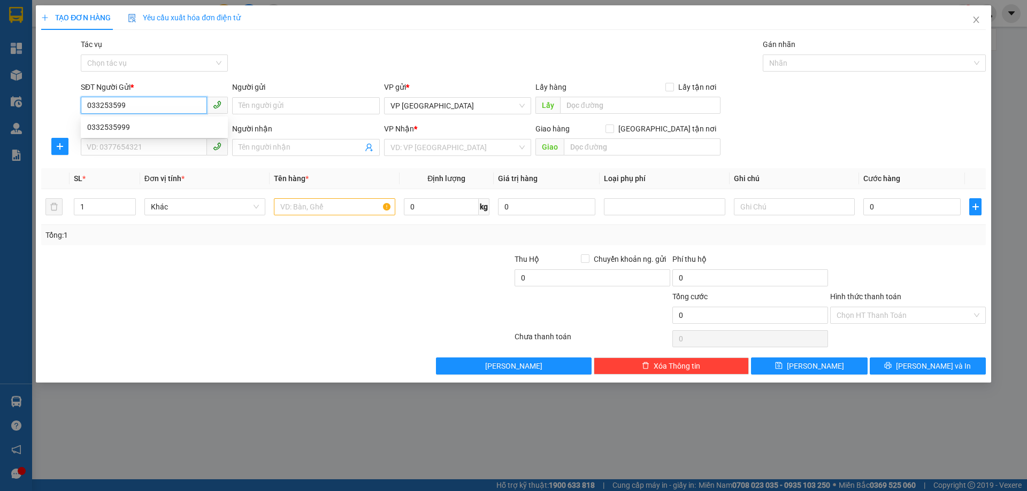
type input "0332535999"
click at [147, 128] on div "0332535999" at bounding box center [154, 127] width 134 height 12
type input "0332485345"
type input "X HOA"
type input "50.000"
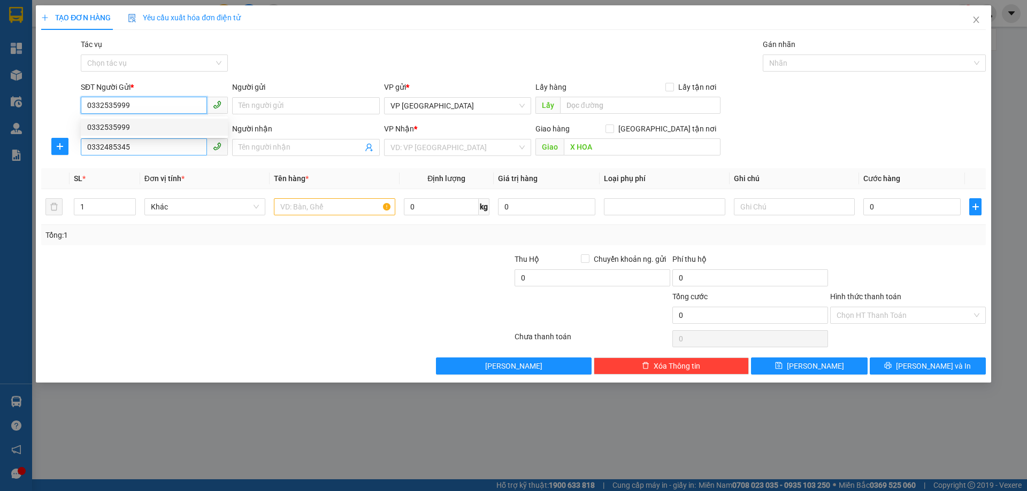
type input "50.000"
type input "0332535999"
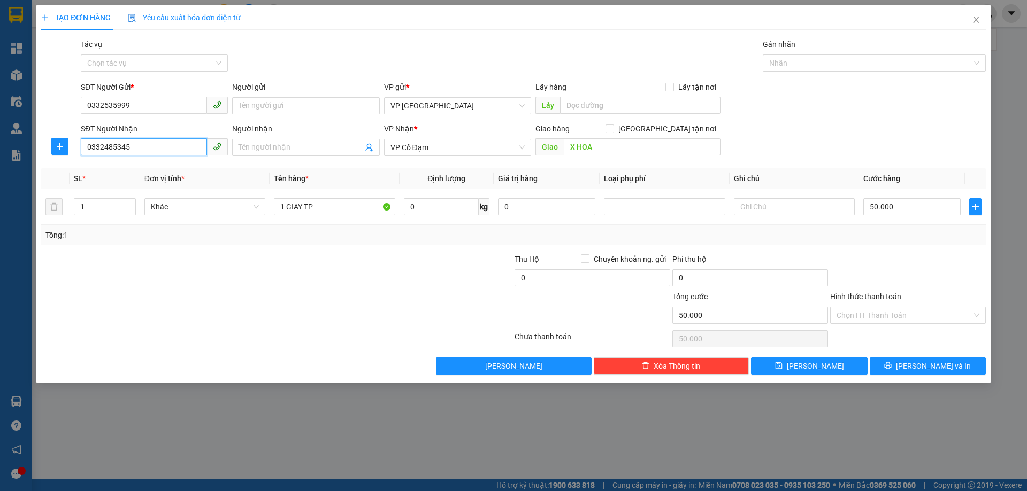
click at [157, 151] on input "0332485345" at bounding box center [144, 147] width 126 height 17
click at [166, 166] on div "0355800987 - C TÂM" at bounding box center [154, 169] width 134 height 12
type input "0355800987"
type input "C TÂM"
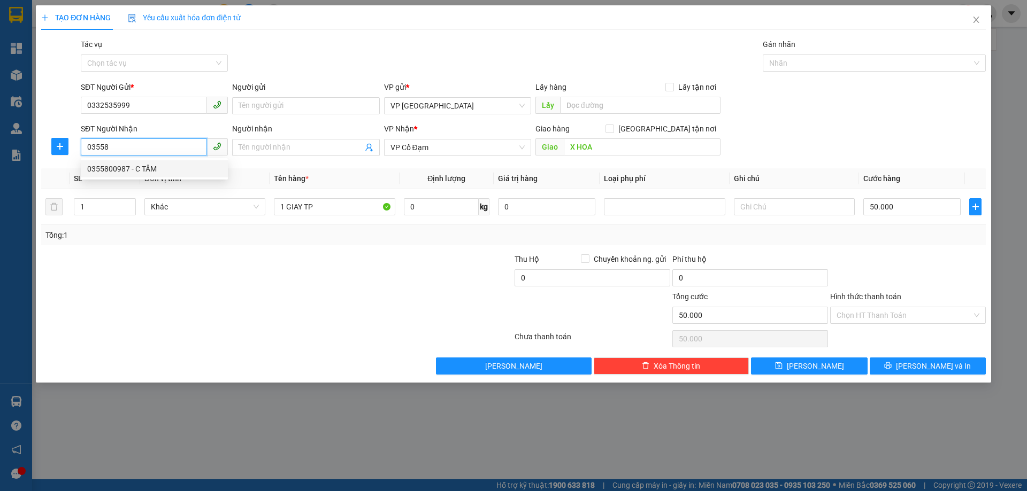
type input "[PERSON_NAME]"
type input "0355800987"
click at [289, 149] on input "C TÂM" at bounding box center [301, 148] width 124 height 12
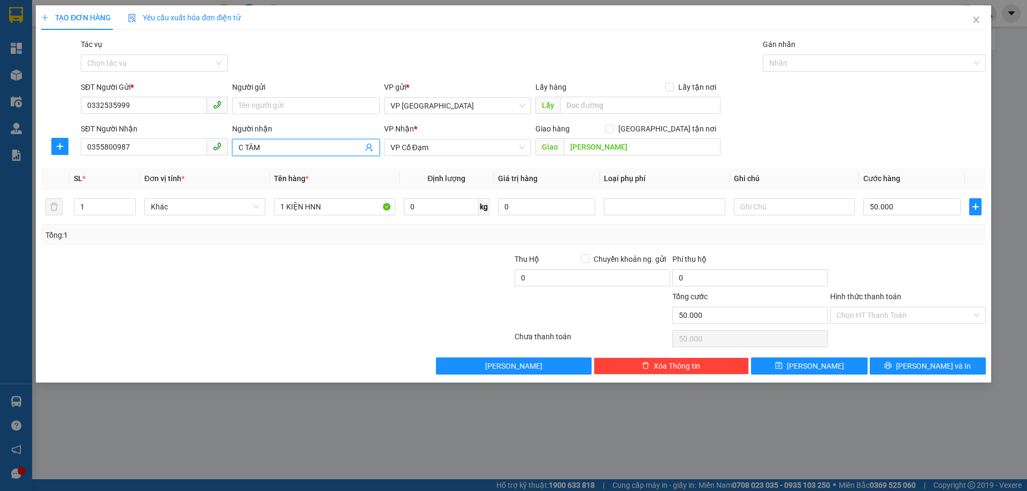
click at [289, 149] on input "C TÂM" at bounding box center [301, 148] width 124 height 12
type input "C"
click at [579, 140] on input "[PERSON_NAME]" at bounding box center [642, 147] width 157 height 17
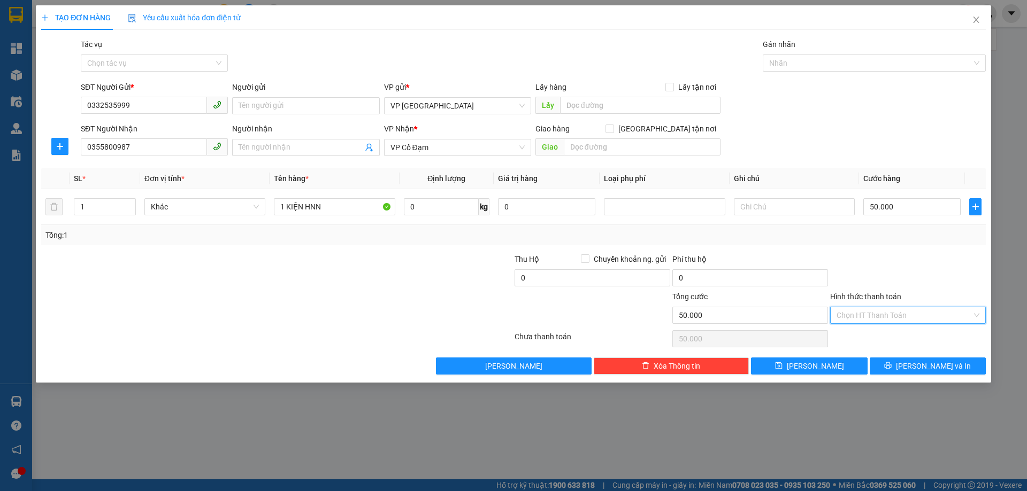
click at [909, 313] on input "Hình thức thanh toán" at bounding box center [903, 315] width 135 height 16
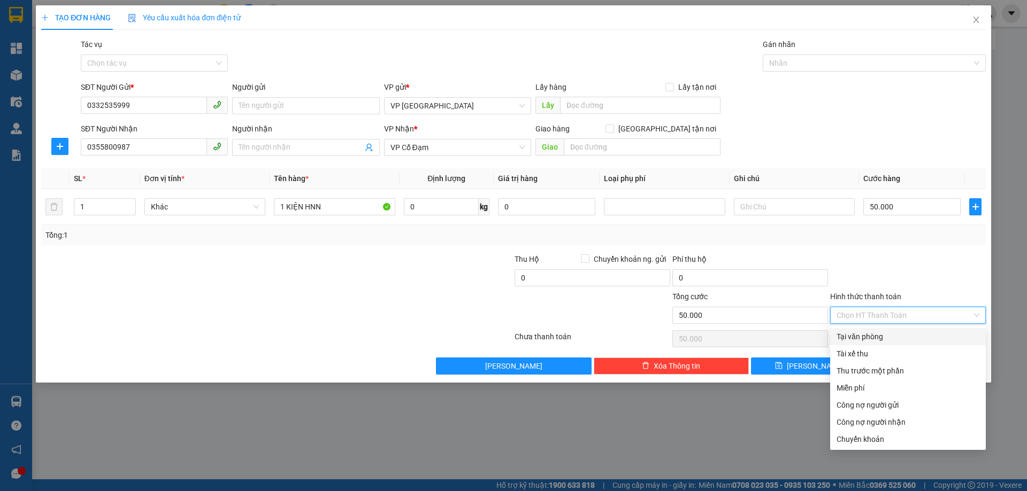
click at [895, 343] on div "Tại văn phòng" at bounding box center [908, 336] width 156 height 17
type input "0"
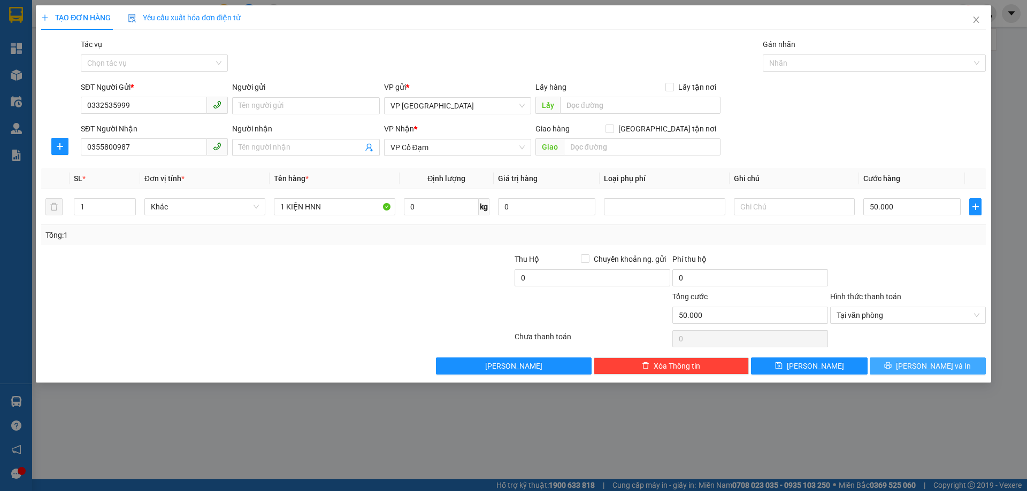
click at [899, 368] on button "[PERSON_NAME] và In" at bounding box center [928, 366] width 116 height 17
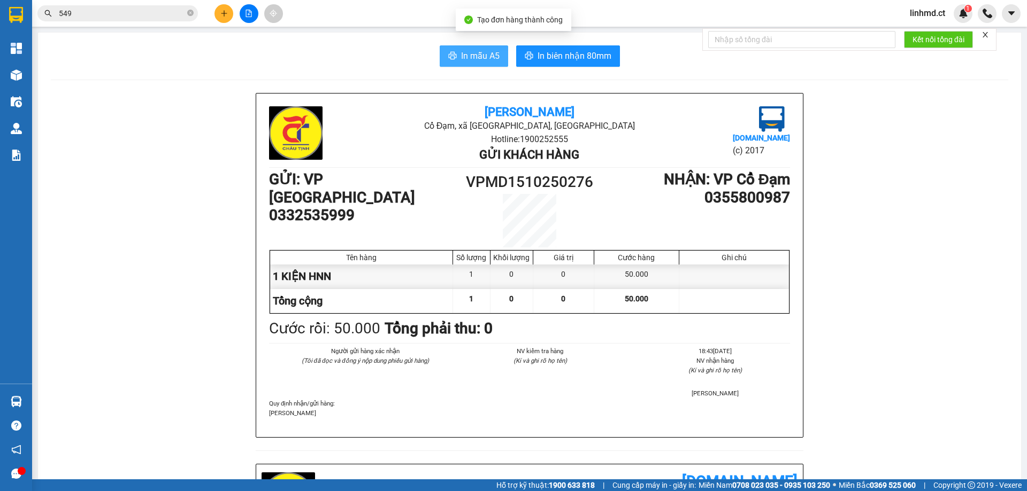
click at [461, 58] on span "In mẫu A5" at bounding box center [480, 55] width 39 height 13
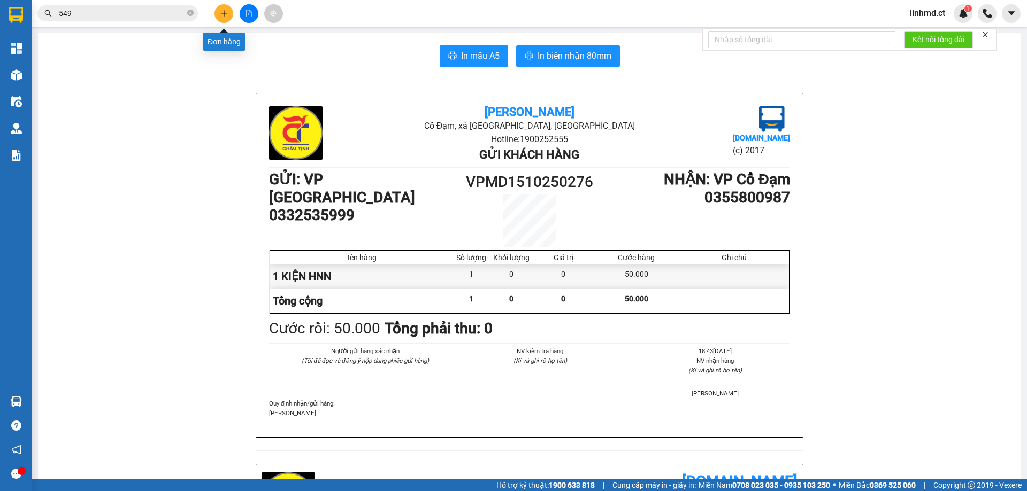
click at [227, 17] on button at bounding box center [223, 13] width 19 height 19
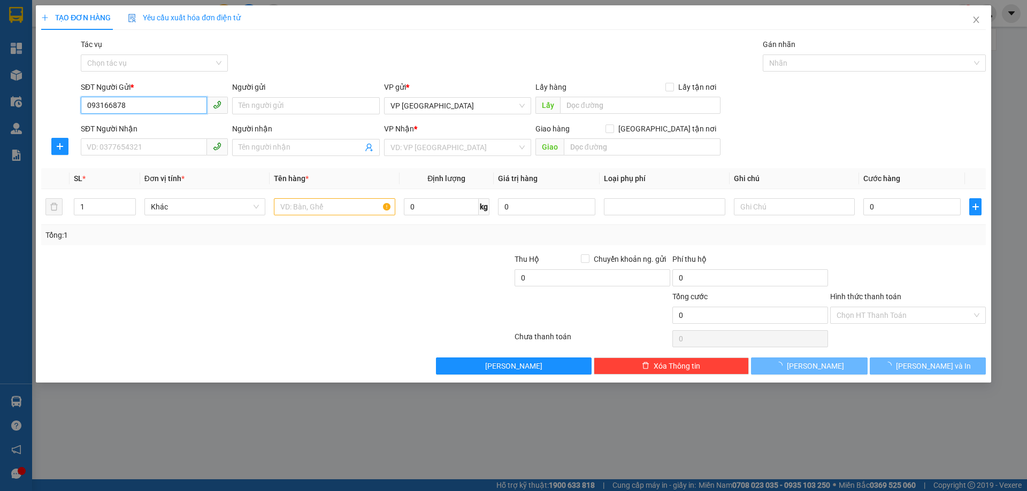
type input "0931668789"
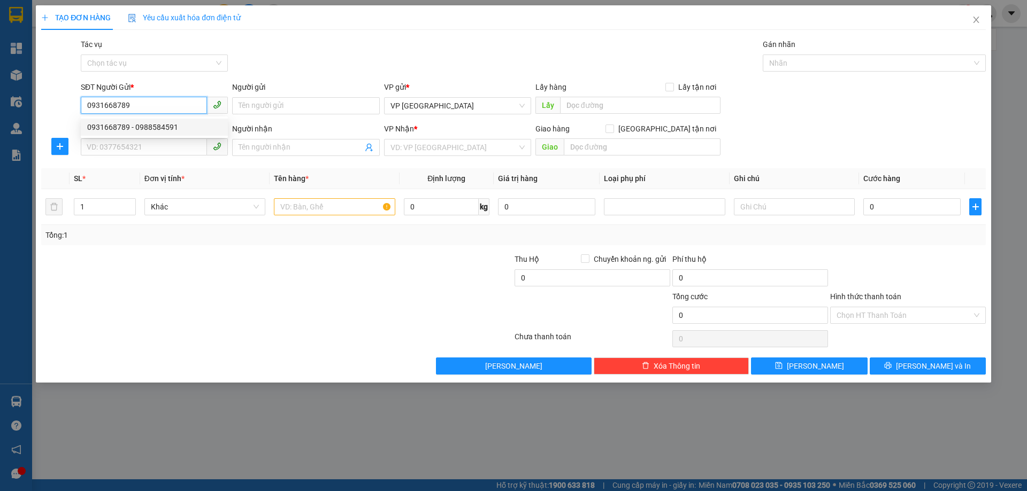
click at [158, 124] on div "0931668789 - 0988584591" at bounding box center [154, 127] width 134 height 12
type input "0988584591"
type input "0904556186"
type input "A QUỲNH"
type input "PHÙ LƯU"
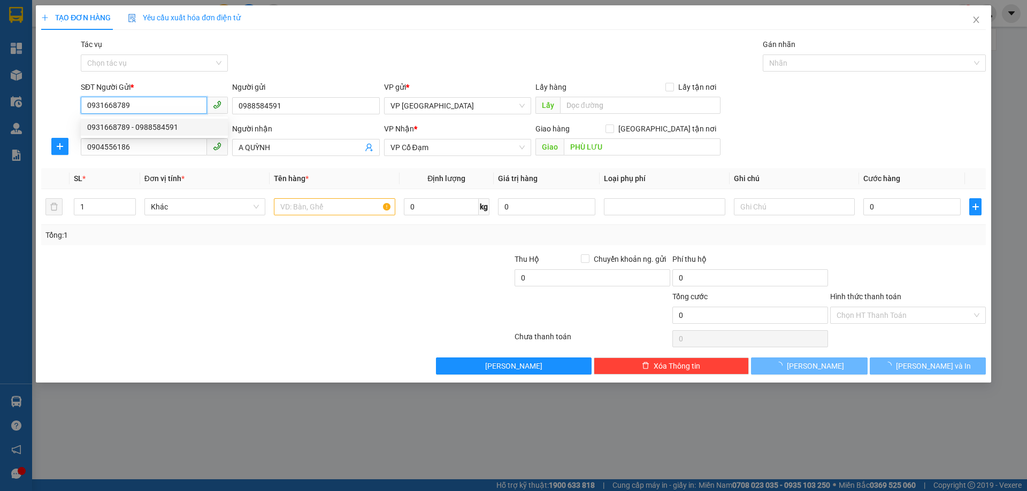
type input "40.000"
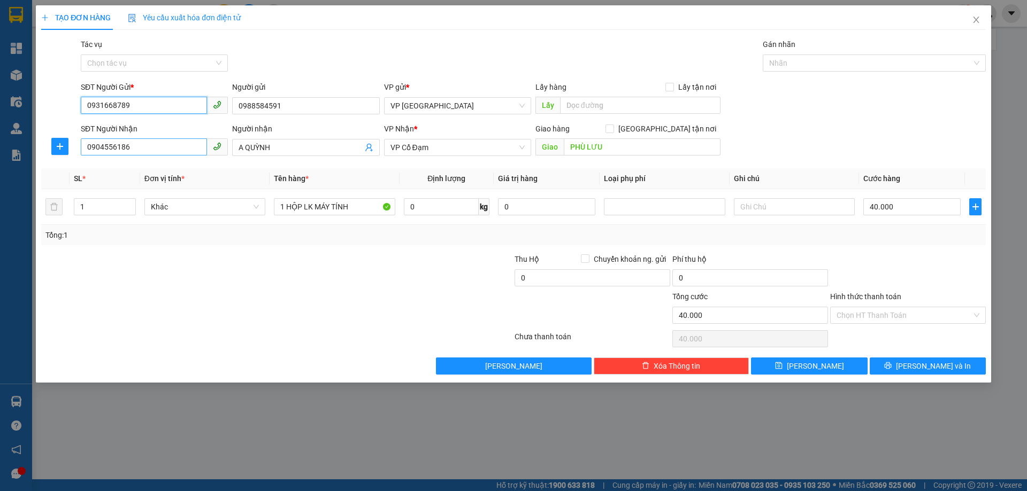
type input "0931668789"
click at [169, 147] on input "0904556186" at bounding box center [144, 147] width 126 height 17
type input "0977617567"
click at [589, 148] on input "PHÙ LƯU" at bounding box center [642, 147] width 157 height 17
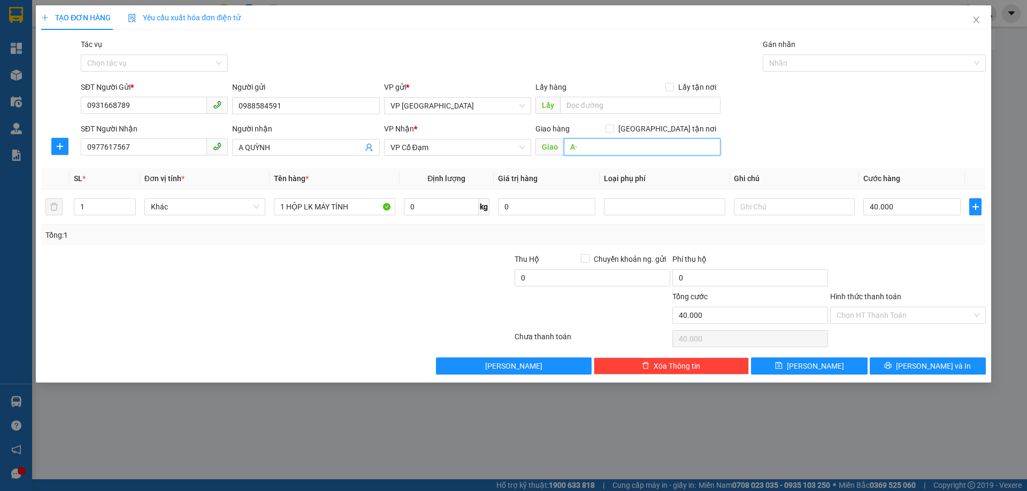
type input "A"
type input "Á"
type input "AN LỘC"
click at [469, 293] on div at bounding box center [435, 309] width 158 height 37
click at [897, 362] on button "[PERSON_NAME] và In" at bounding box center [928, 366] width 116 height 17
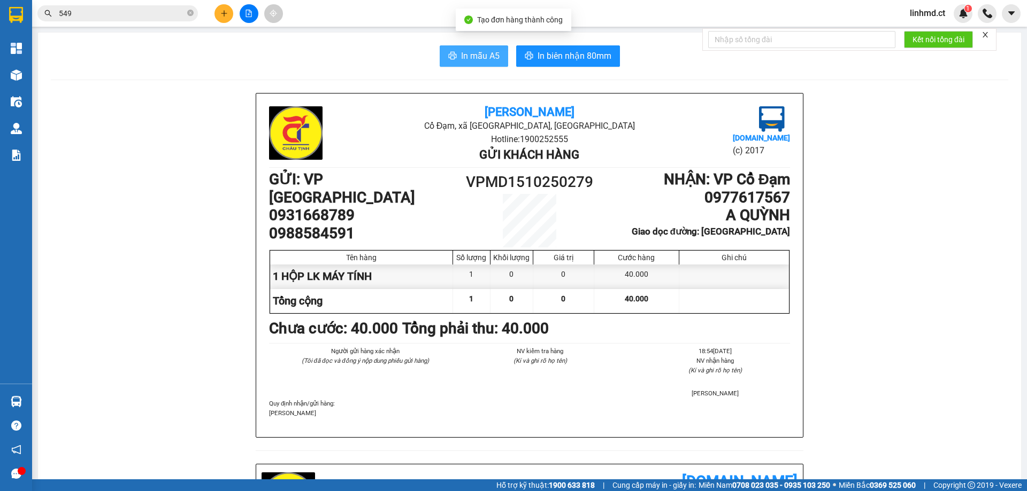
click at [465, 55] on span "In mẫu A5" at bounding box center [480, 55] width 39 height 13
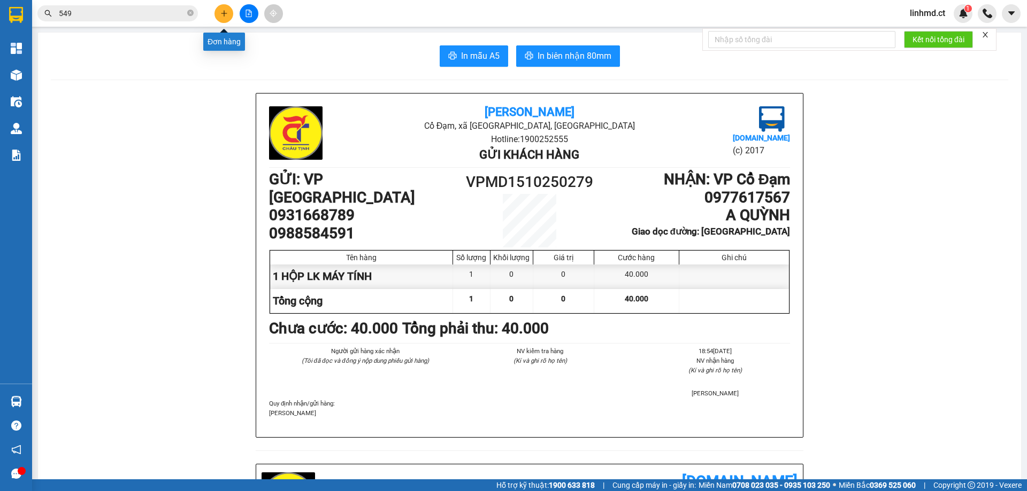
click at [231, 16] on button at bounding box center [223, 13] width 19 height 19
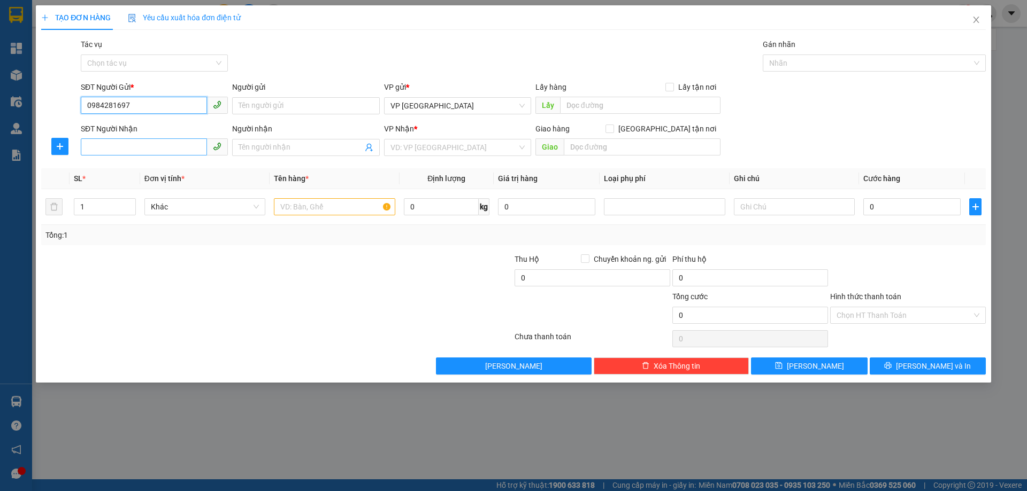
type input "0984281697"
click at [128, 151] on input "SĐT Người Nhận" at bounding box center [144, 147] width 126 height 17
type input "0975975398"
click at [418, 146] on input "search" at bounding box center [453, 148] width 127 height 16
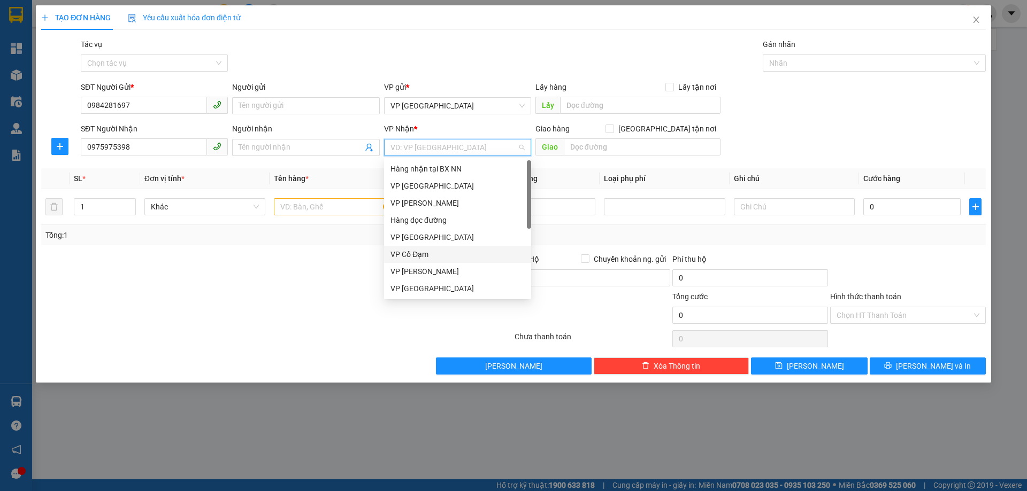
click at [438, 260] on div "VP Cổ Đạm" at bounding box center [457, 255] width 134 height 12
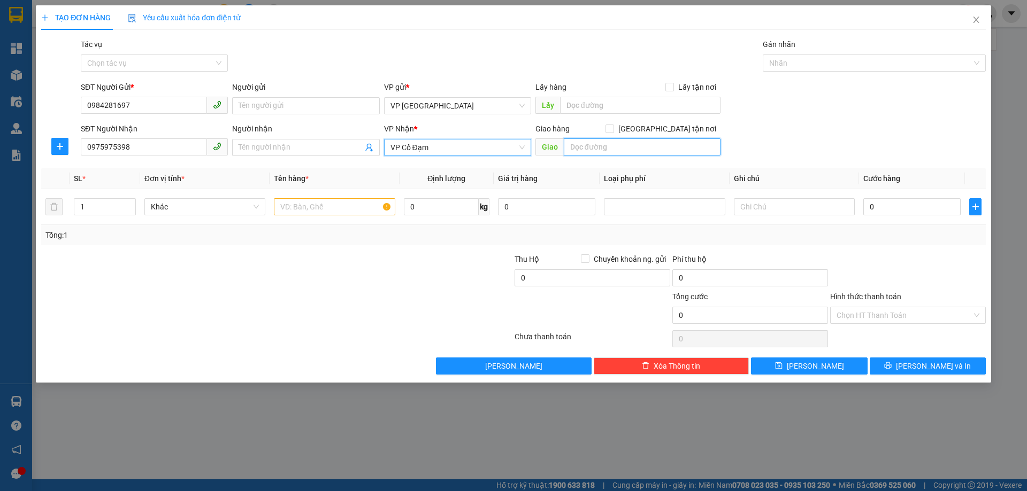
click at [585, 145] on input "text" at bounding box center [642, 147] width 157 height 17
type input "CX HƯNG THỊNH"
click at [298, 210] on input "text" at bounding box center [334, 206] width 121 height 17
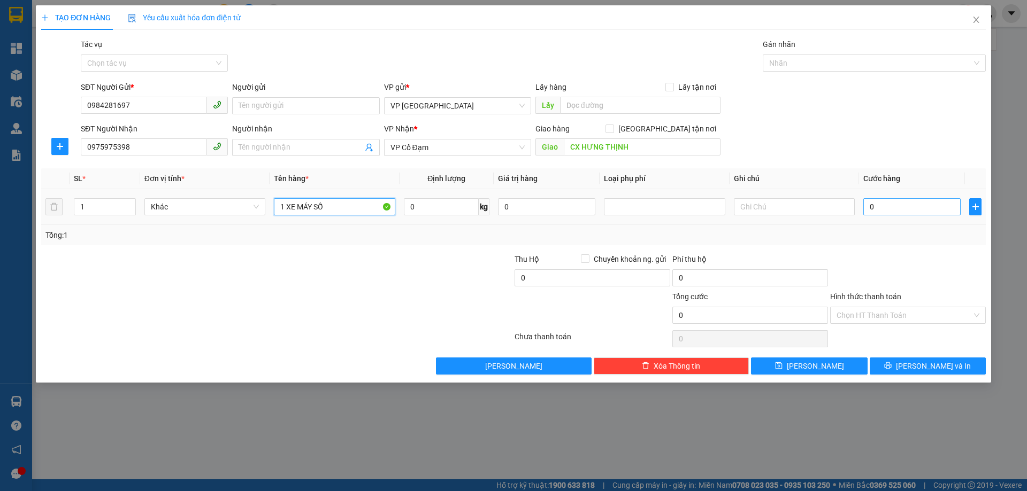
type input "1 XE MÁY SỐ"
click at [876, 207] on input "0" at bounding box center [911, 206] width 97 height 17
type input "2"
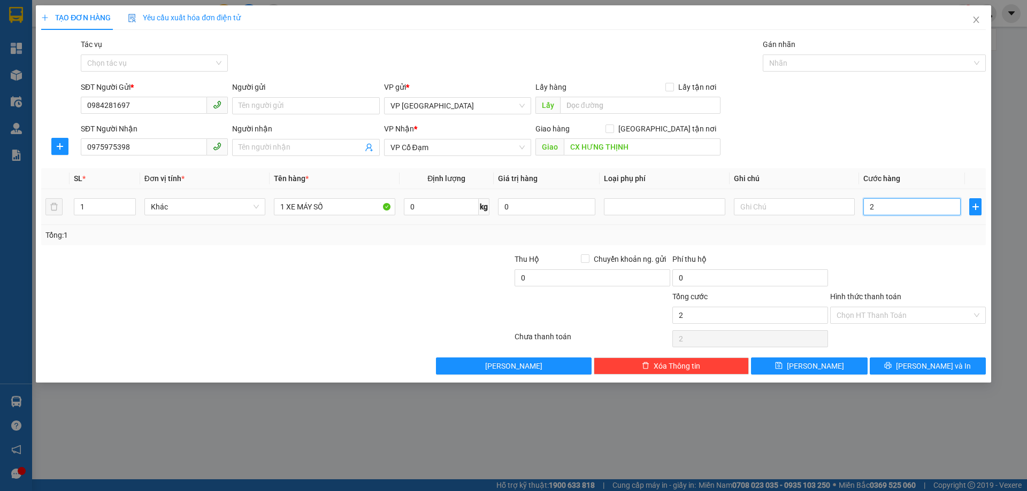
type input "24"
type input "240"
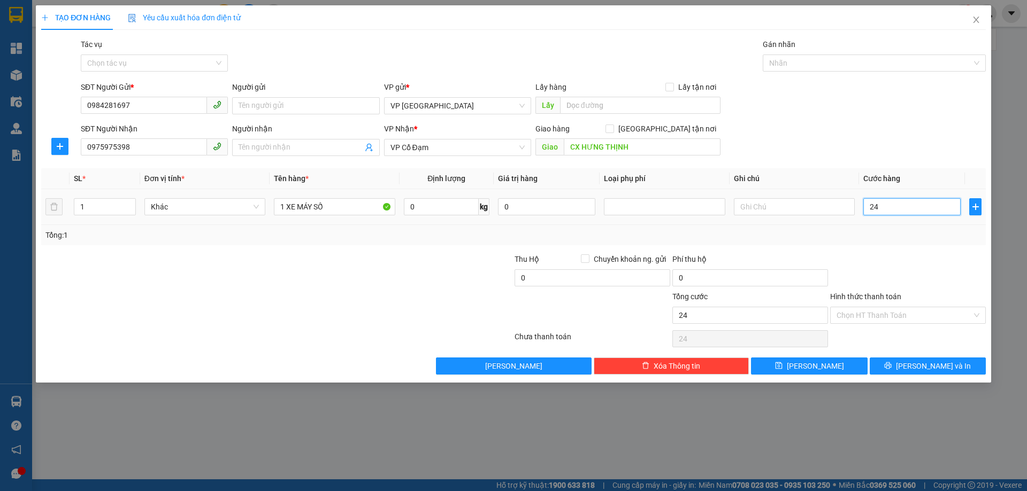
type input "240"
drag, startPoint x: 882, startPoint y: 245, endPoint x: 798, endPoint y: 244, distance: 84.5
click at [882, 246] on div "Transit Pickup Surcharge Ids Transit Deliver Surcharge Ids Transit Deliver Surc…" at bounding box center [513, 207] width 944 height 336
type input "240.000"
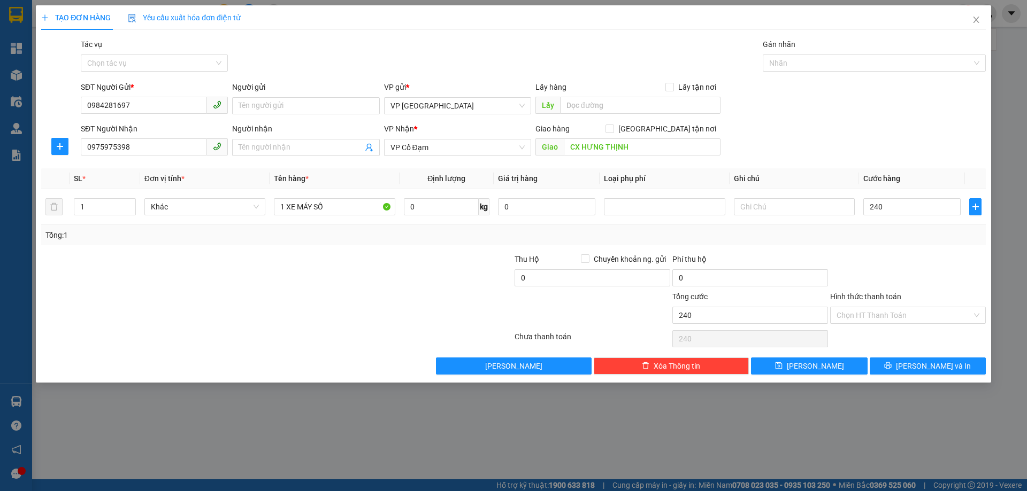
type input "240.000"
click at [765, 204] on input "text" at bounding box center [794, 206] width 121 height 17
type input "0"
type input "37EA-10778"
click at [844, 218] on td "37EA-10778" at bounding box center [793, 207] width 129 height 36
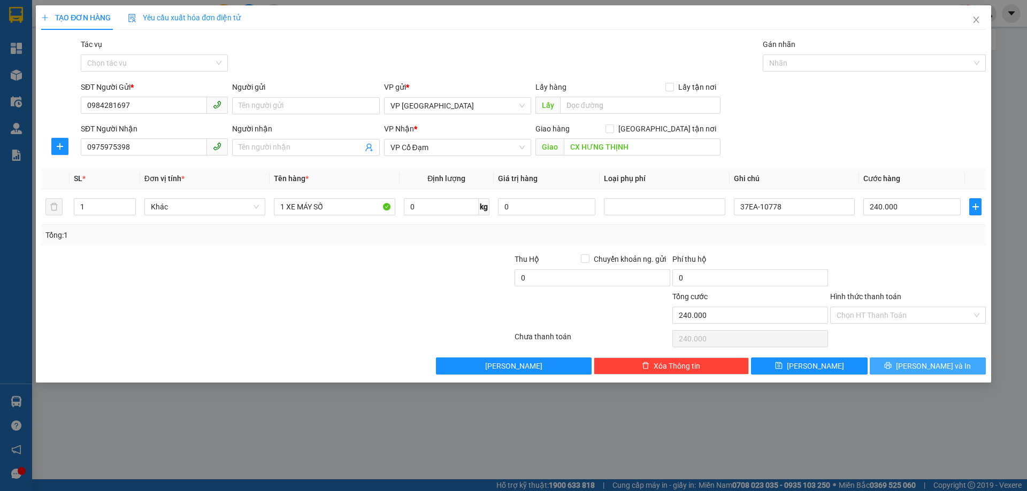
click at [896, 361] on button "[PERSON_NAME] và In" at bounding box center [928, 366] width 116 height 17
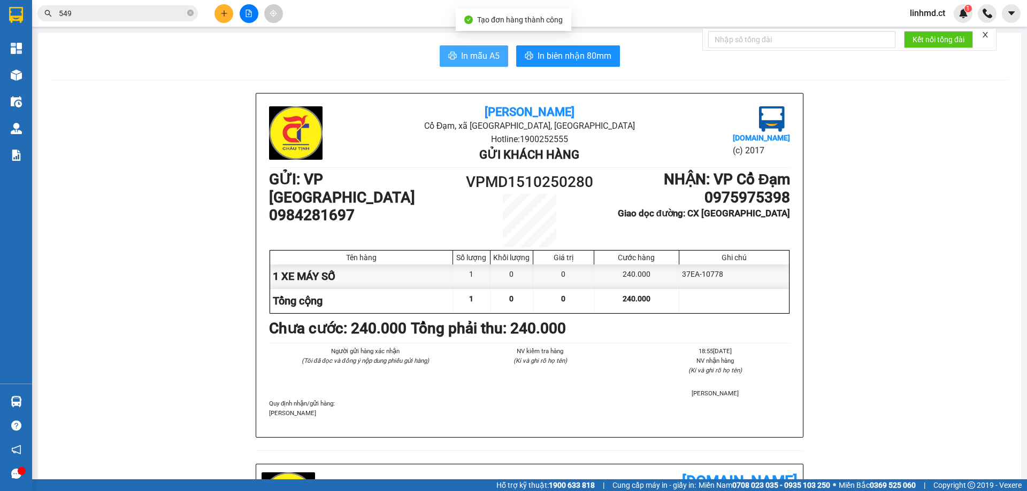
click at [469, 55] on span "In mẫu A5" at bounding box center [480, 55] width 39 height 13
click at [224, 14] on icon "plus" at bounding box center [223, 13] width 7 height 7
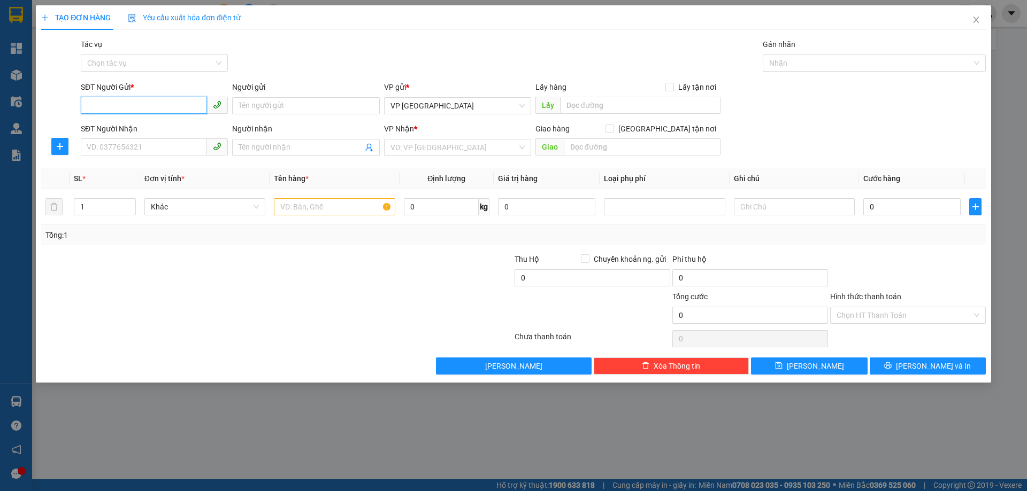
click at [160, 110] on input "SĐT Người Gửi *" at bounding box center [144, 105] width 126 height 17
type input "0972586679"
click at [118, 125] on div "0972586679" at bounding box center [154, 127] width 134 height 12
type input "0354690202"
type input "CX CẦU TRÙ"
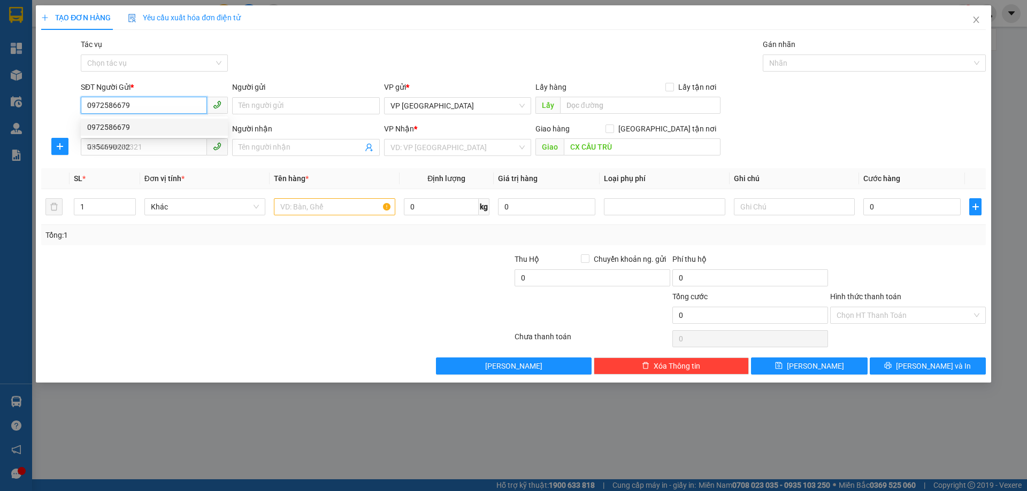
type input "40.000"
type input "0972586679"
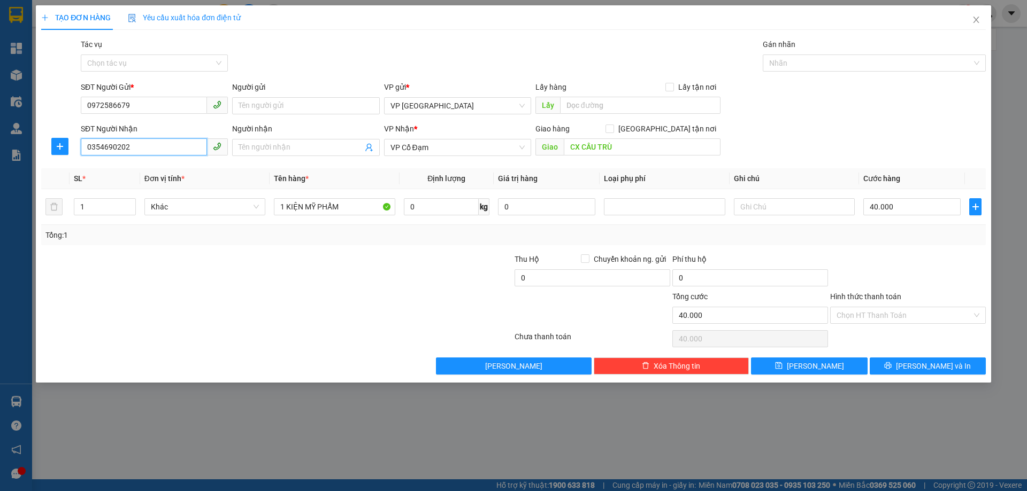
click at [140, 150] on input "0354690202" at bounding box center [144, 147] width 126 height 17
click at [912, 212] on input "40.000" at bounding box center [911, 206] width 97 height 17
type input "0"
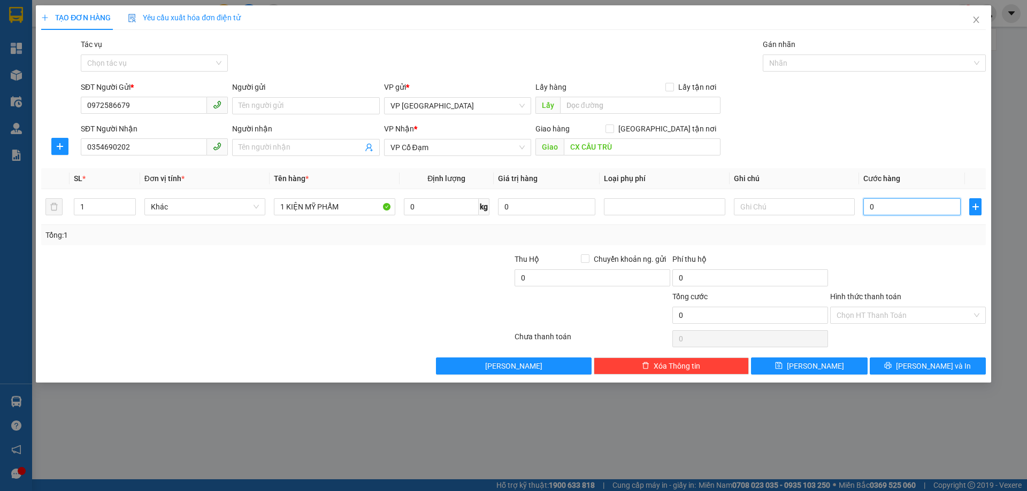
type input "0"
click at [351, 251] on div "Transit Pickup Surcharge Ids Transit Deliver Surcharge Ids Transit Deliver Surc…" at bounding box center [513, 207] width 944 height 336
click at [891, 369] on icon "printer" at bounding box center [888, 366] width 7 height 7
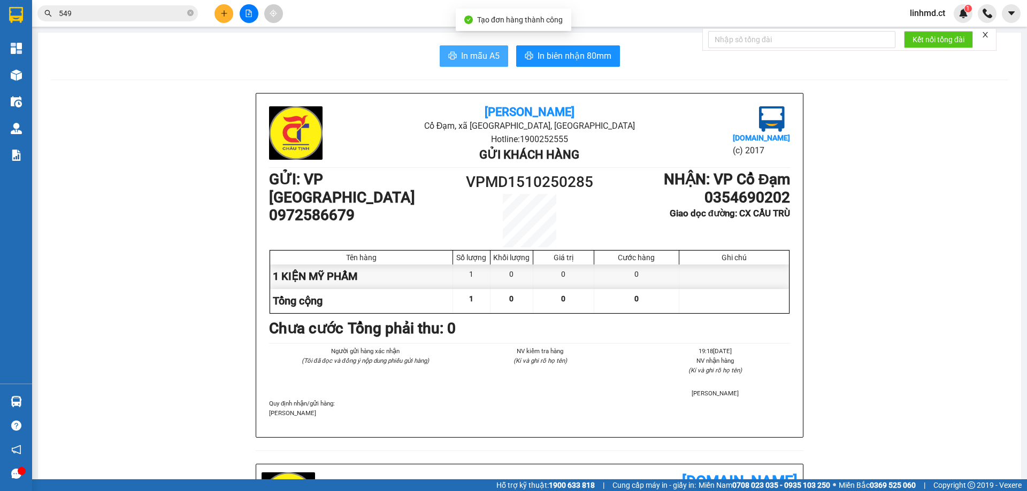
click at [472, 56] on span "In mẫu A5" at bounding box center [480, 55] width 39 height 13
click at [231, 12] on button at bounding box center [223, 13] width 19 height 19
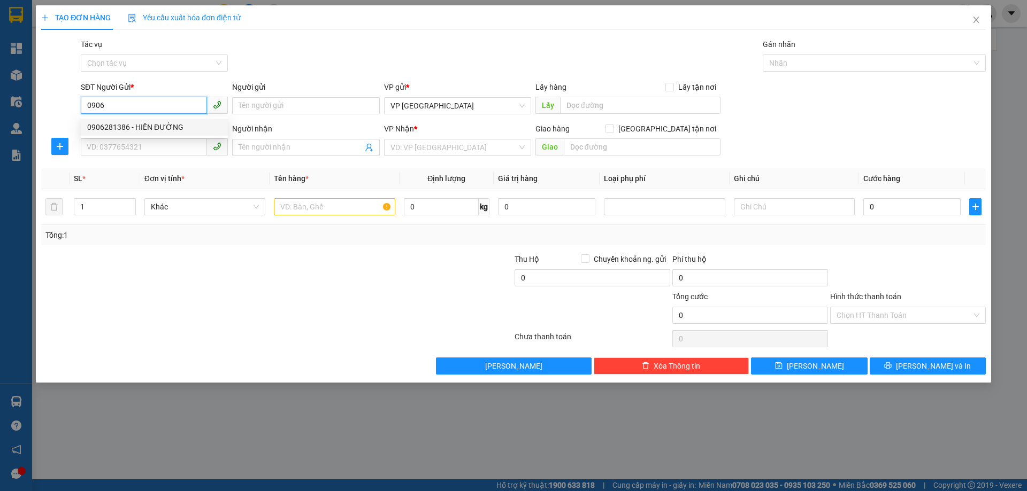
click at [171, 124] on div "0906281386 - HIỀN ĐƯỜNG" at bounding box center [154, 127] width 134 height 12
type input "0906281386"
type input "HIỀN ĐƯỜNG"
type input "0906281386"
type input "HIỀN ĐƯỜNG"
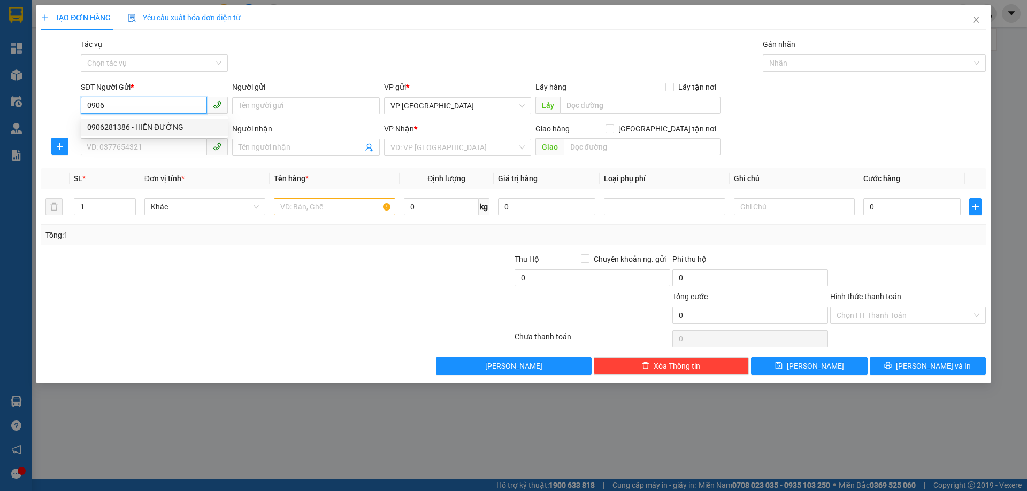
type input "X HOA"
type input "130.000"
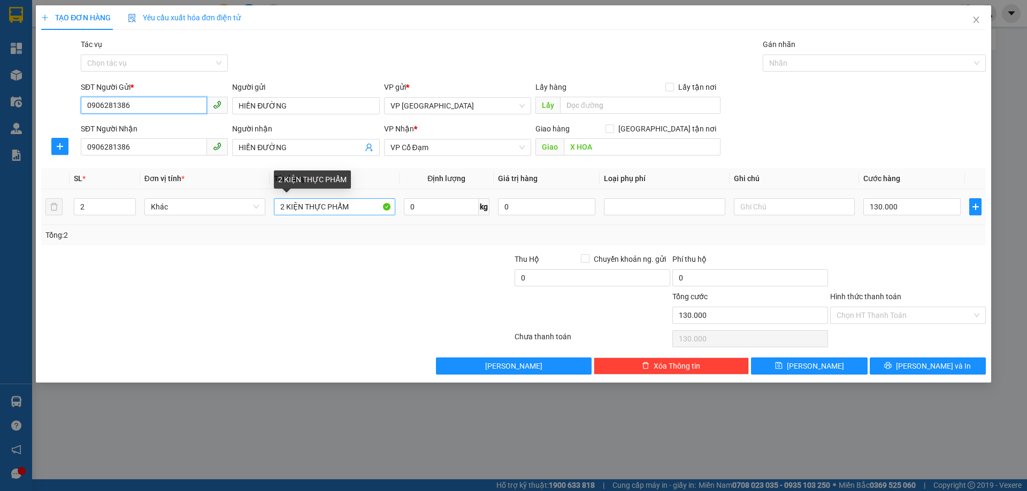
type input "0906281386"
drag, startPoint x: 282, startPoint y: 206, endPoint x: 250, endPoint y: 200, distance: 32.2
click at [264, 205] on tr "2 Khác 2 KIỆN THỰC PHẨM 0 kg 0 130.000" at bounding box center [513, 207] width 944 height 36
type input "3 KIỆN THỰC PHẨM"
drag, startPoint x: 86, startPoint y: 203, endPoint x: 61, endPoint y: 193, distance: 26.6
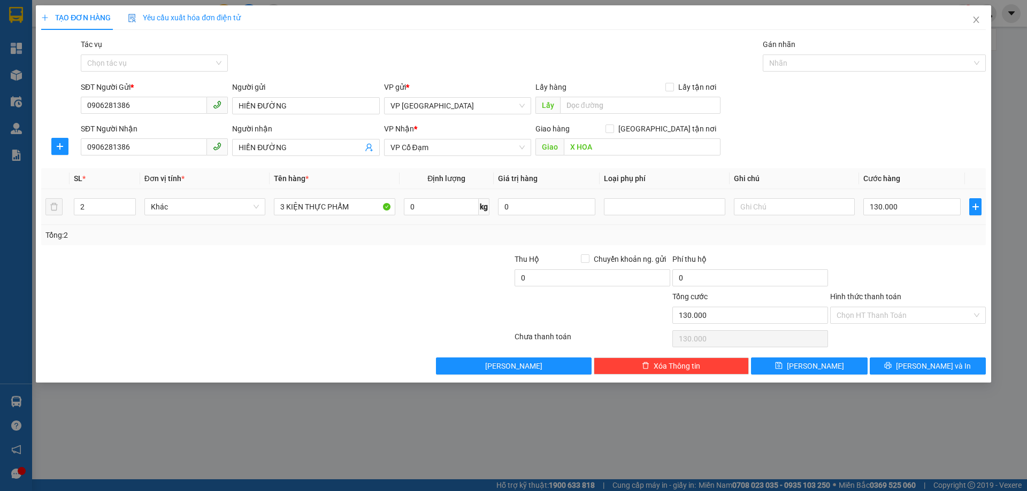
click at [63, 194] on tr "2 Khác 3 KIỆN THỰC PHẨM 0 kg 0 130.000" at bounding box center [513, 207] width 944 height 36
type input "3"
click at [870, 203] on input "130.000" at bounding box center [911, 206] width 97 height 17
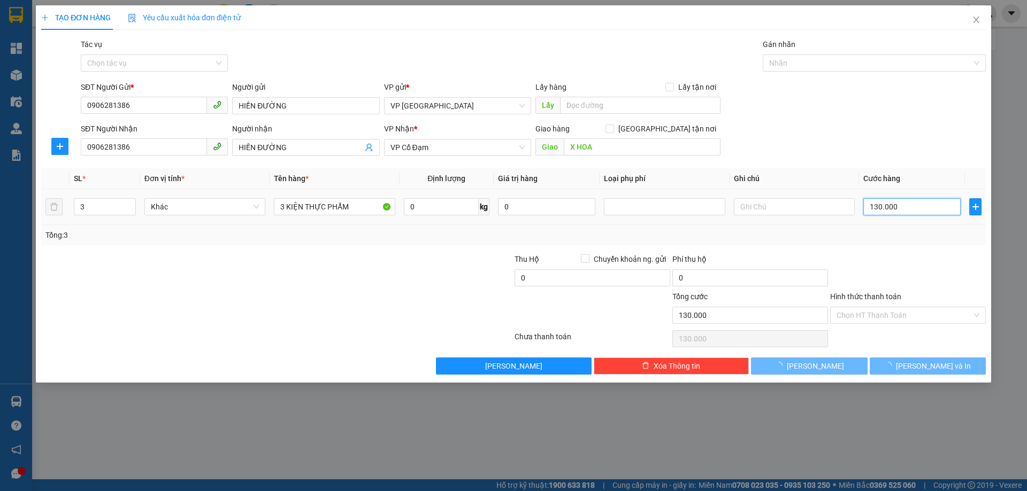
type input "0"
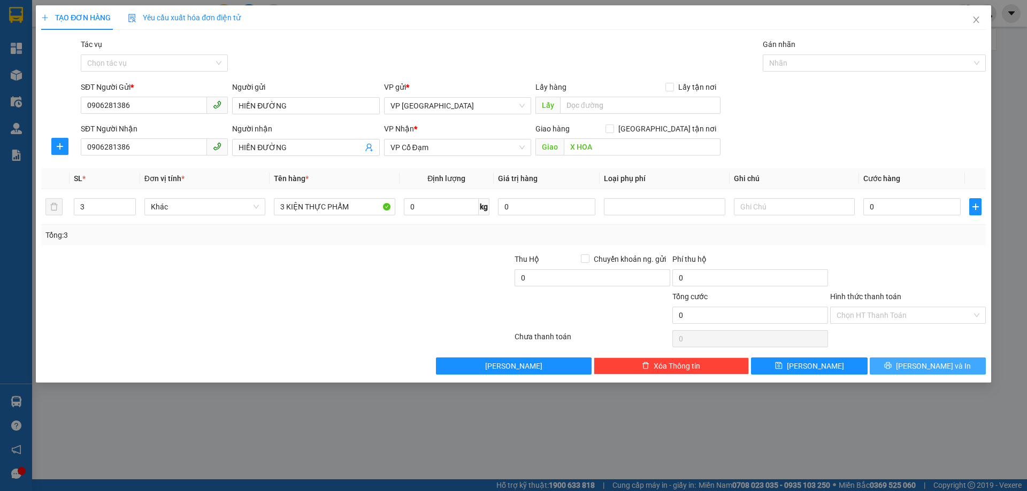
click at [925, 371] on span "[PERSON_NAME] và In" at bounding box center [933, 366] width 75 height 12
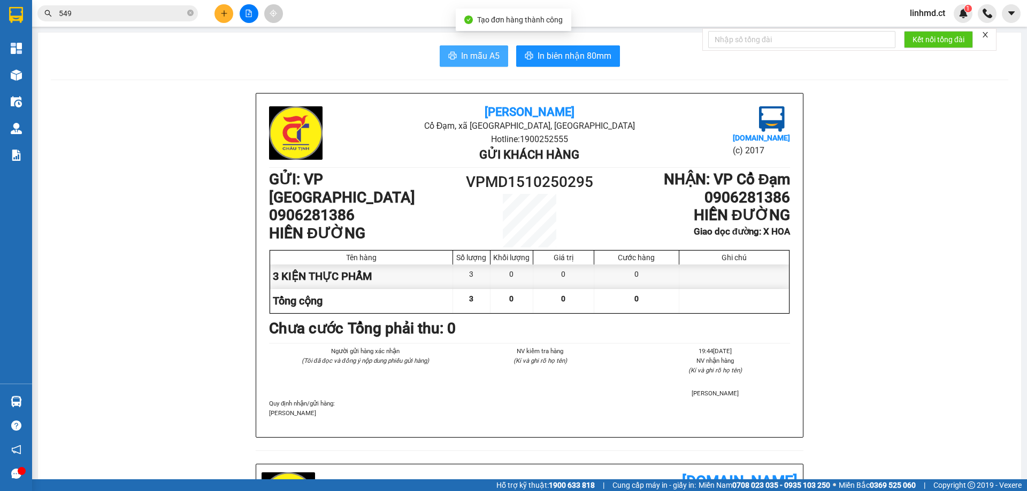
click at [475, 49] on button "In mẫu A5" at bounding box center [474, 55] width 68 height 21
click at [223, 13] on icon "plus" at bounding box center [223, 13] width 7 height 7
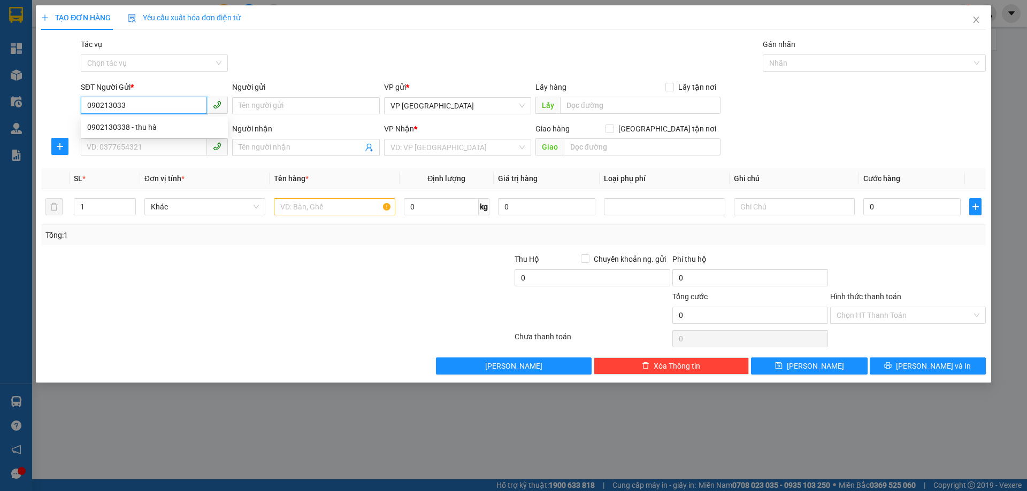
type input "0902130338"
click at [160, 127] on div "0902130338 - thu hà" at bounding box center [154, 127] width 134 height 12
type input "thu hà"
type input "0902130338"
type input "thu hà"
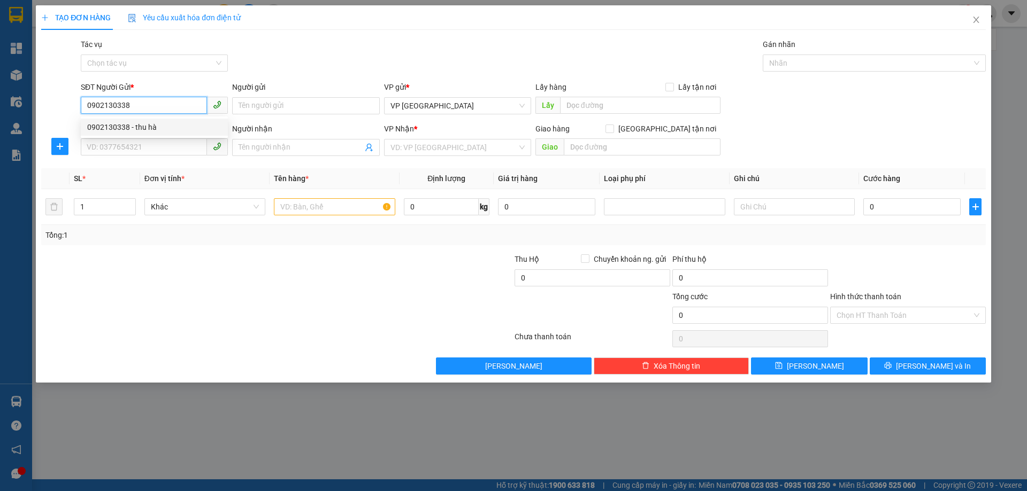
type input "X AN"
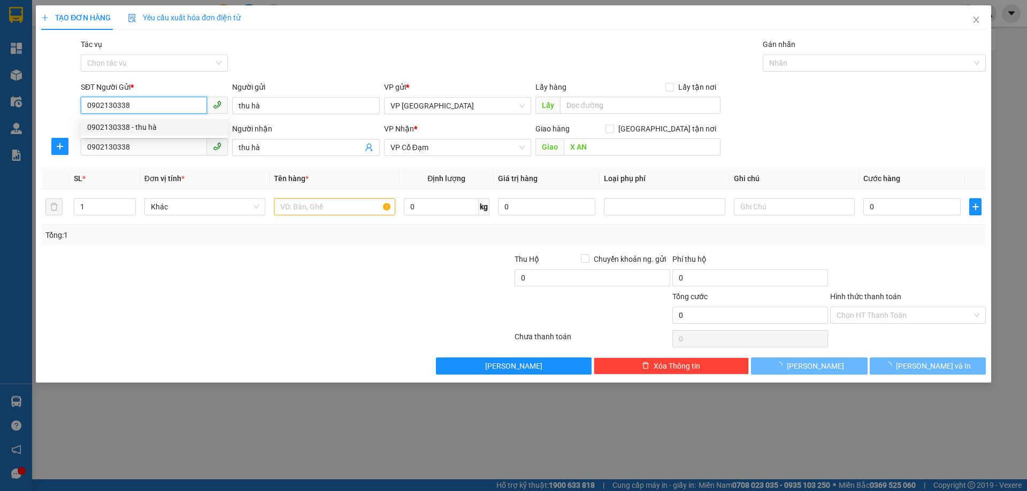
type input "150.000"
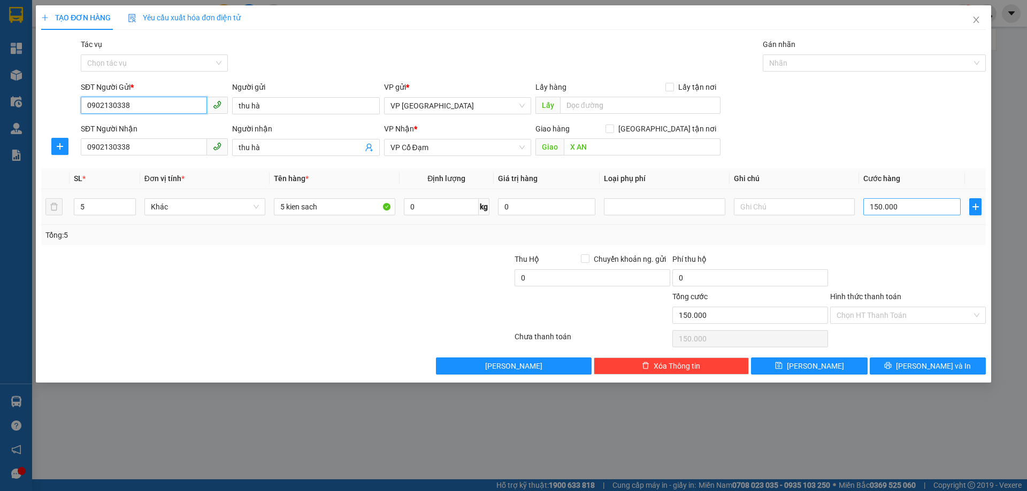
type input "0902130338"
click at [888, 198] on input "150.000" at bounding box center [911, 206] width 97 height 17
type input "0"
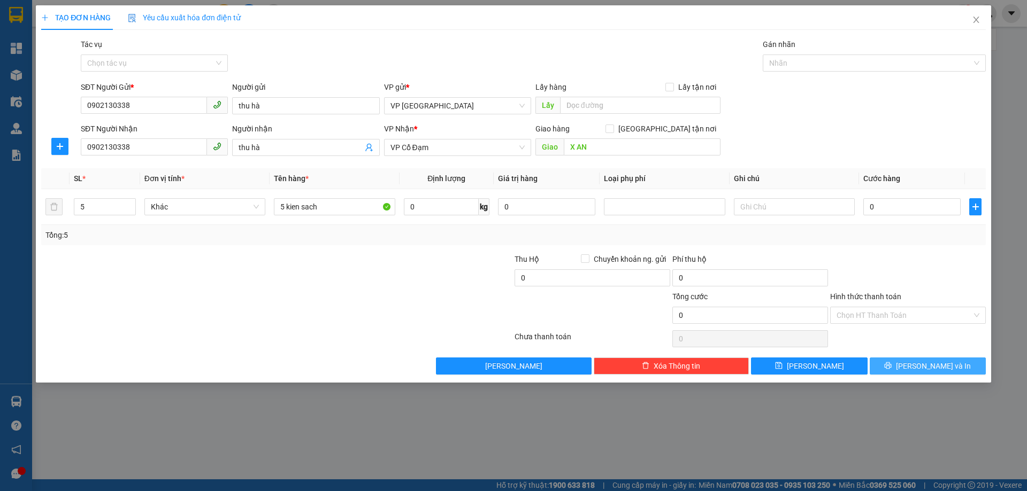
click at [938, 358] on button "[PERSON_NAME] và In" at bounding box center [928, 366] width 116 height 17
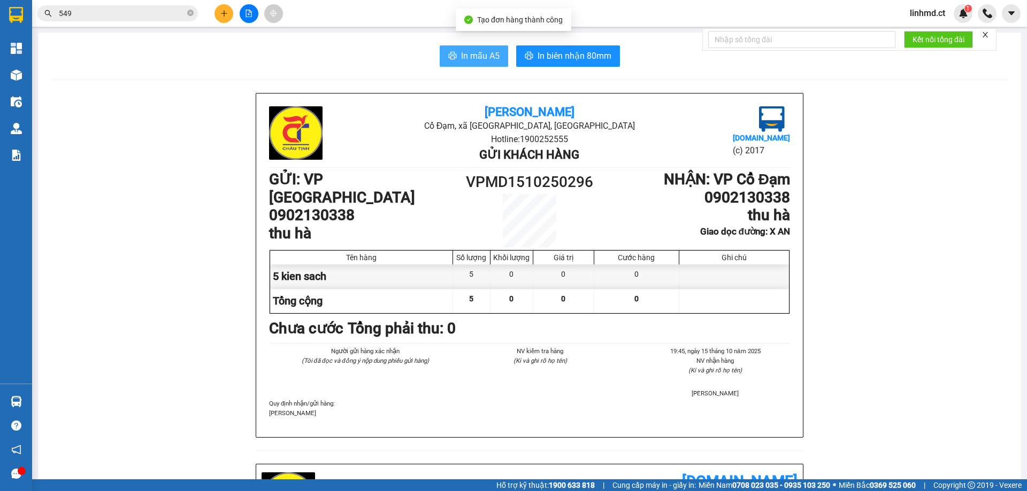
click at [448, 56] on icon "printer" at bounding box center [452, 55] width 9 height 9
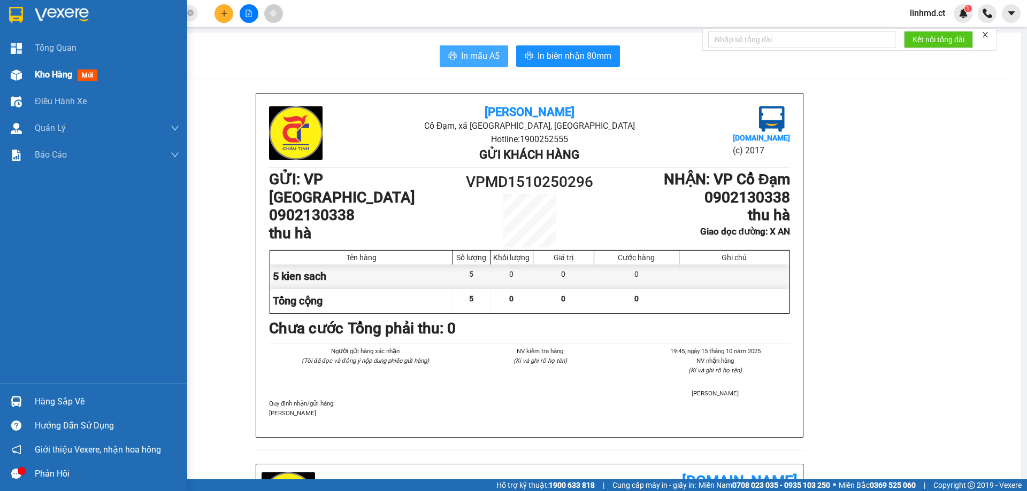
click at [15, 74] on img at bounding box center [16, 75] width 11 height 11
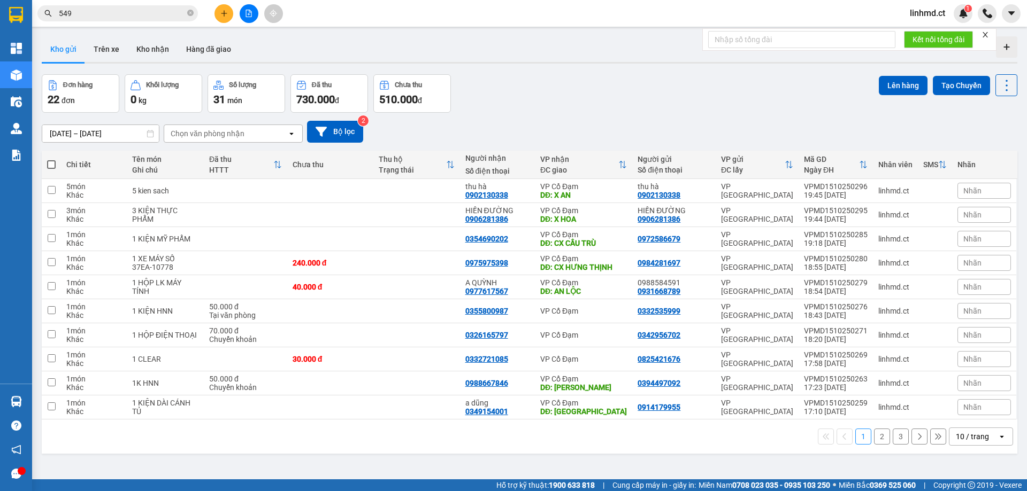
click at [67, 47] on button "Kho gửi" at bounding box center [63, 49] width 43 height 26
click at [874, 434] on button "2" at bounding box center [882, 437] width 16 height 16
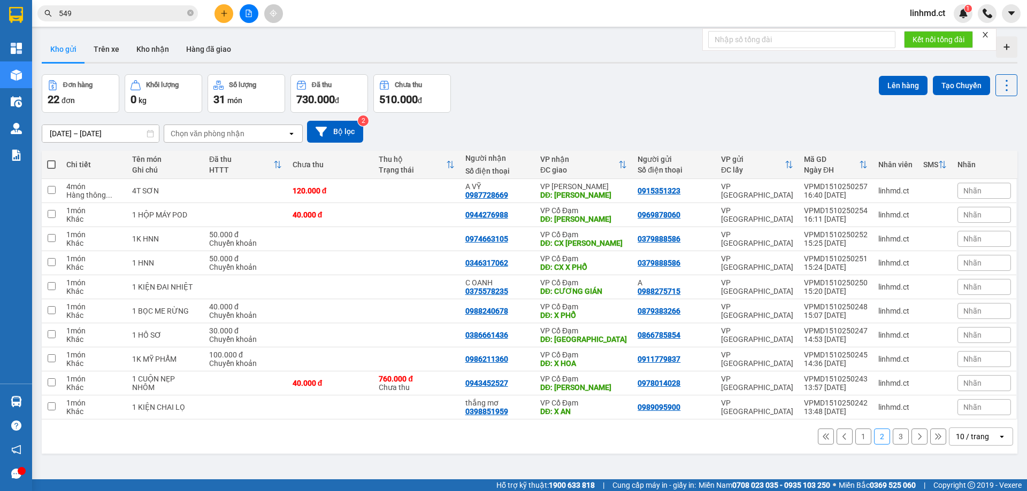
click at [893, 435] on button "3" at bounding box center [901, 437] width 16 height 16
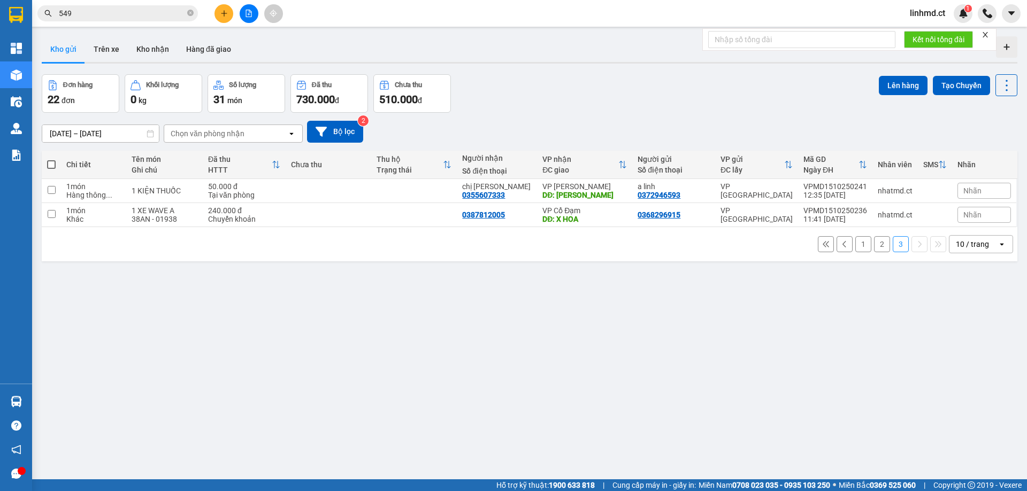
click at [855, 244] on button "1" at bounding box center [863, 244] width 16 height 16
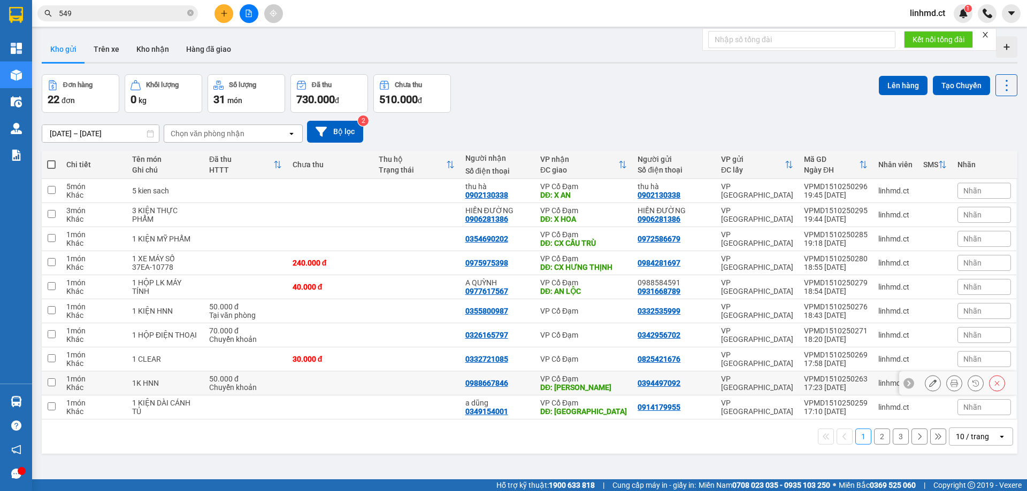
click at [509, 380] on div "0988667846" at bounding box center [497, 383] width 64 height 9
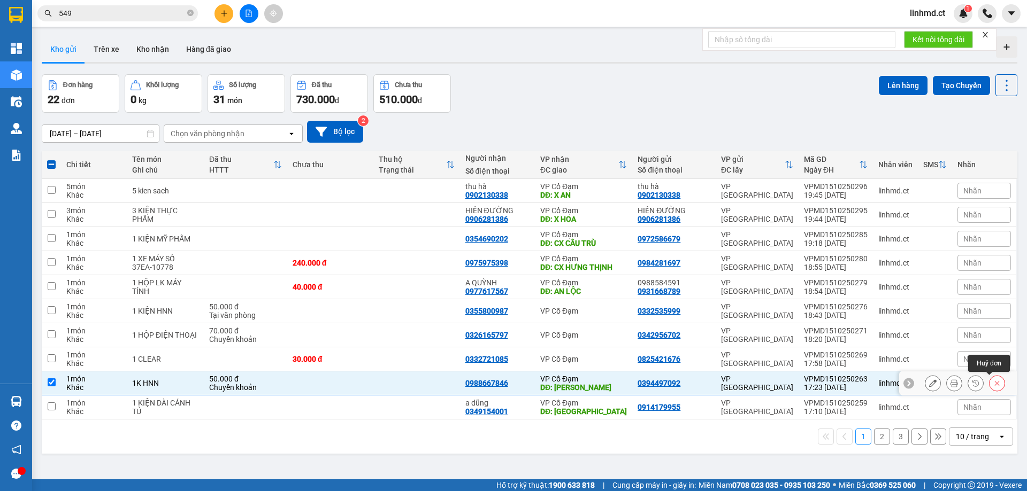
click at [993, 385] on icon at bounding box center [996, 383] width 7 height 7
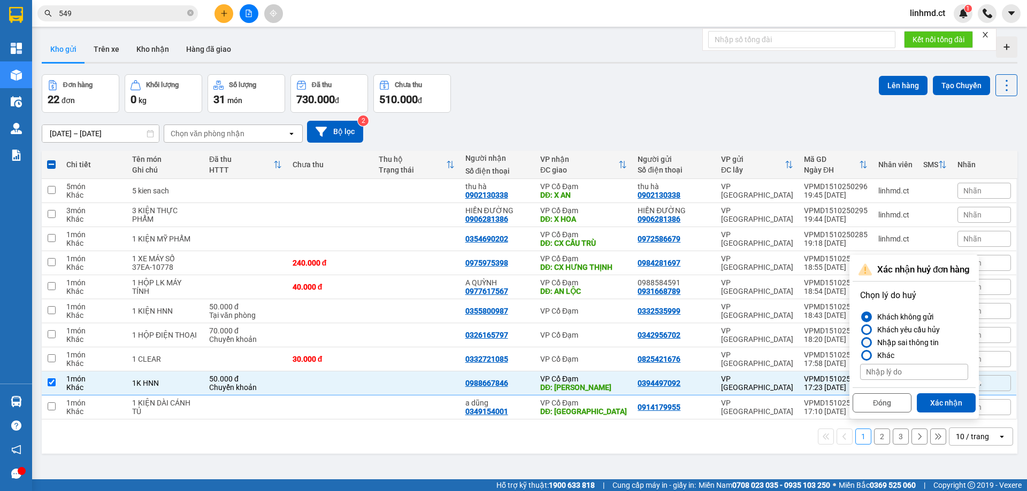
click at [867, 341] on div at bounding box center [866, 342] width 7 height 7
click at [860, 343] on input "Nhập sai thông tin" at bounding box center [860, 343] width 0 height 0
click at [932, 403] on button "Xác nhận" at bounding box center [946, 403] width 59 height 19
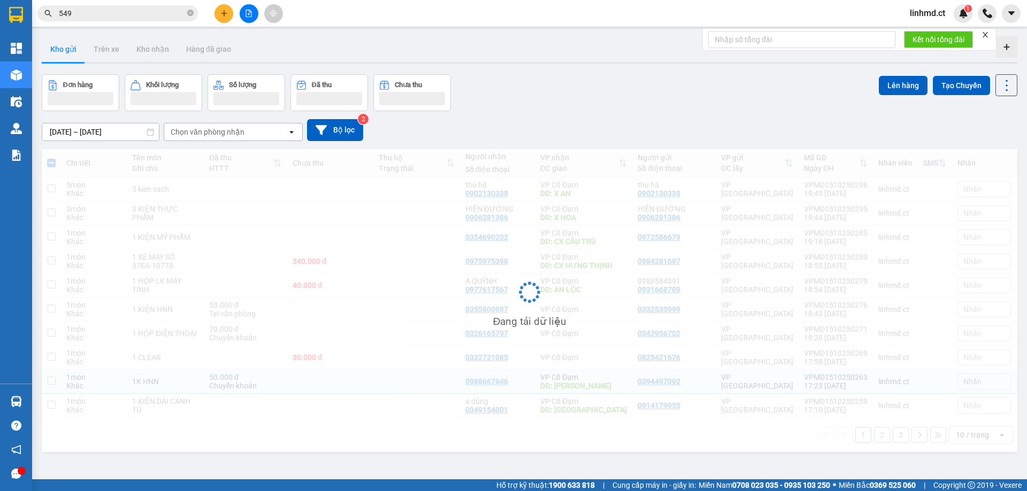
checkbox input "false"
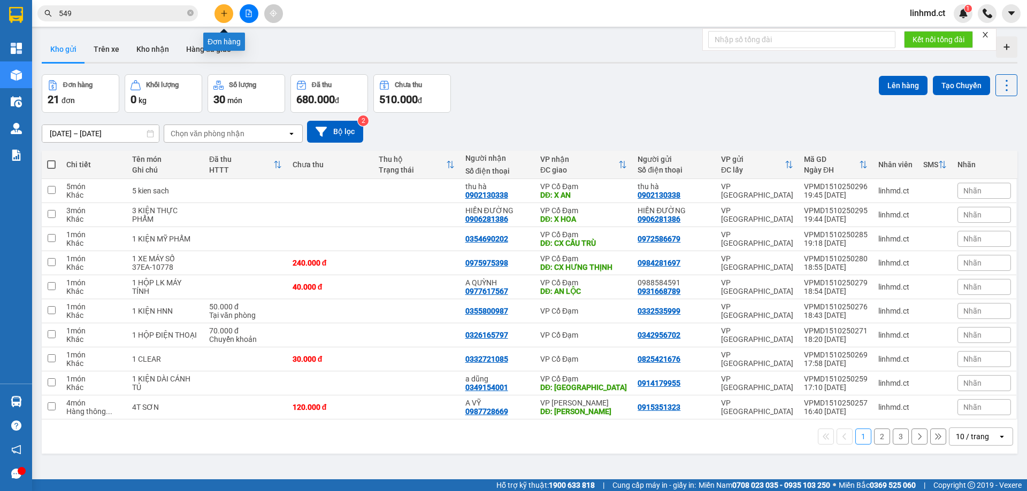
click at [227, 10] on icon "plus" at bounding box center [223, 13] width 7 height 7
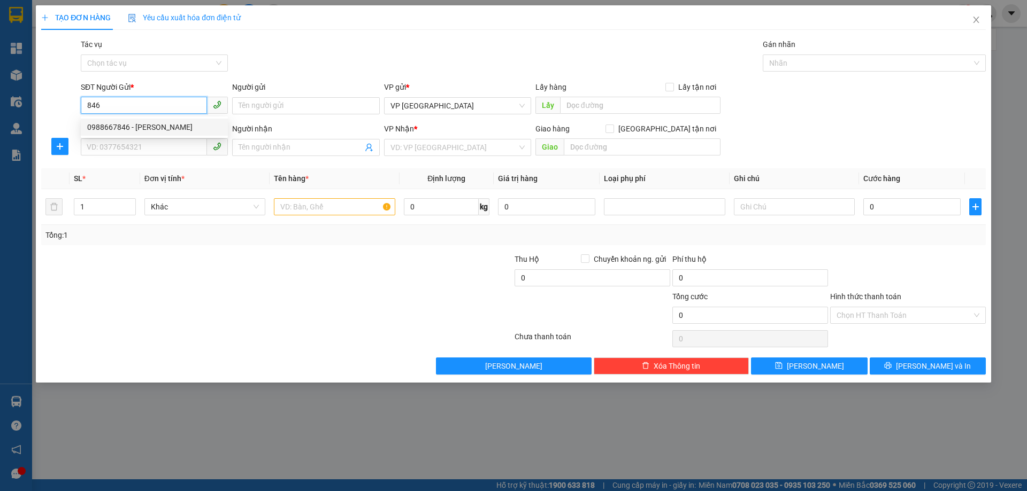
click at [167, 129] on div "0988667846 - [PERSON_NAME]" at bounding box center [154, 127] width 134 height 12
type input "0988667846"
type input "[PERSON_NAME]"
type input "0867190292"
type input "XUÂN MỸ"
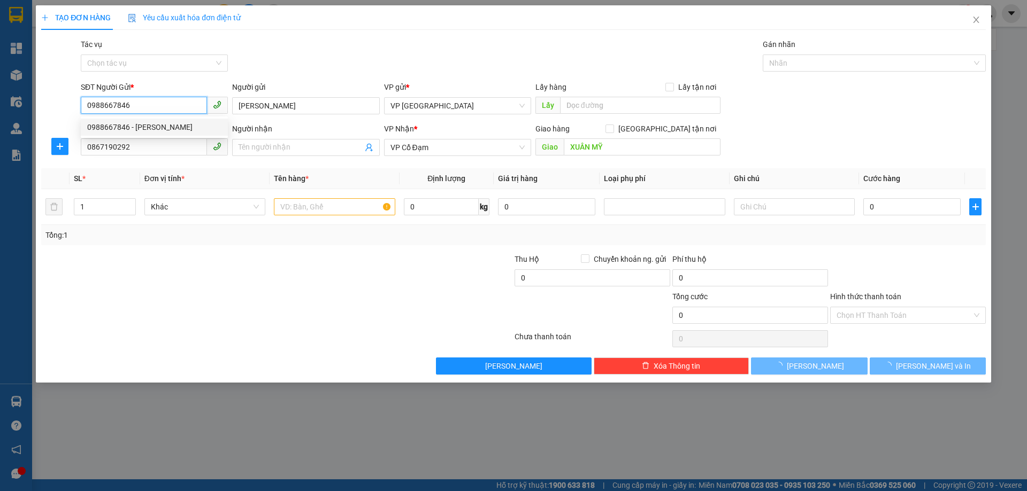
type input "40.000"
type input "0988667846"
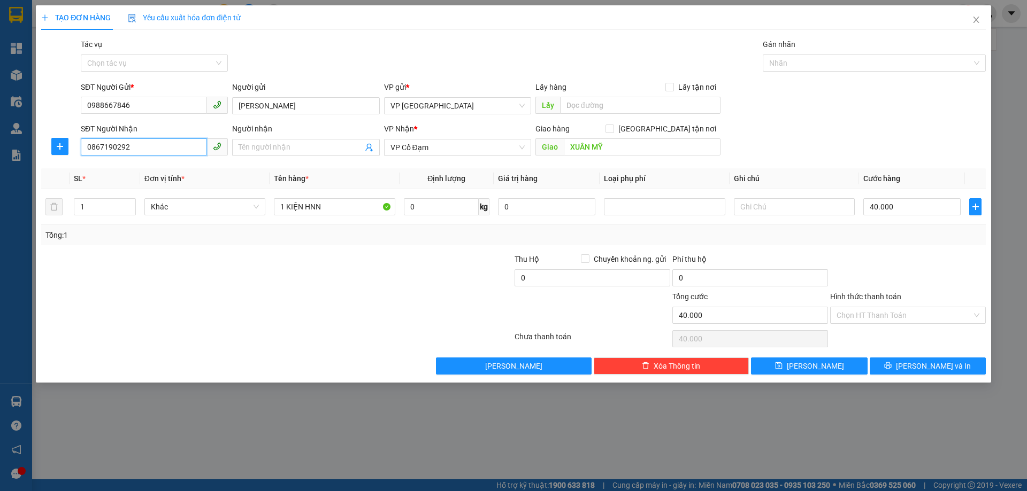
click at [160, 142] on input "0867190292" at bounding box center [144, 147] width 126 height 17
type input "0394497092"
click at [185, 159] on div "SĐT Người Nhận 0394497092" at bounding box center [154, 141] width 147 height 37
click at [897, 209] on input "40.000" at bounding box center [911, 206] width 97 height 17
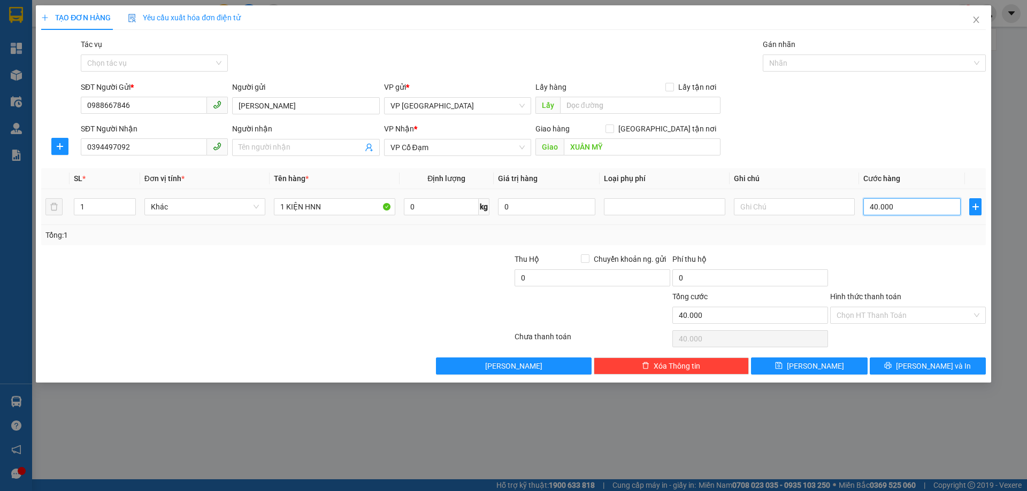
type input "5"
type input "50"
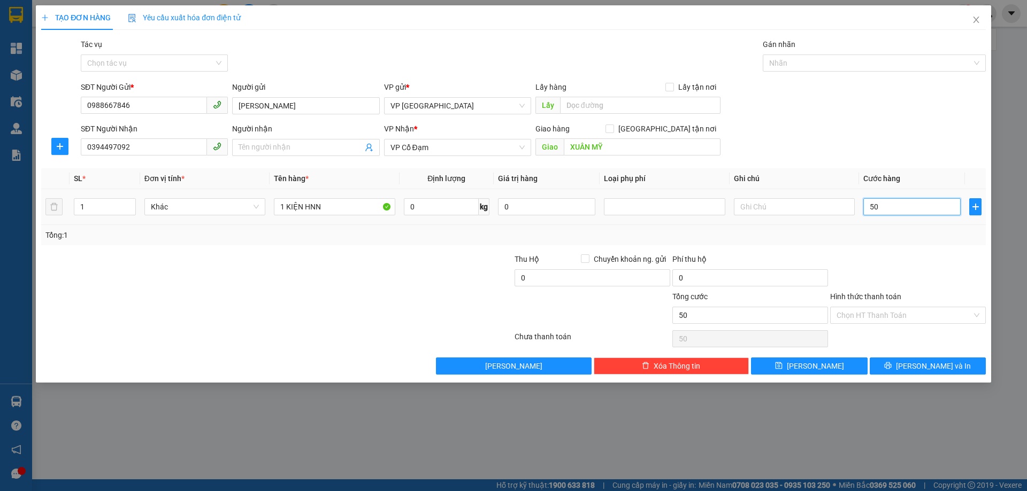
type input "50"
type input "50.000"
click at [900, 225] on div "SL * Đơn vị tính * Tên hàng * Định lượng Giá trị hàng Loại phụ phí Ghi chú Cước…" at bounding box center [513, 206] width 944 height 77
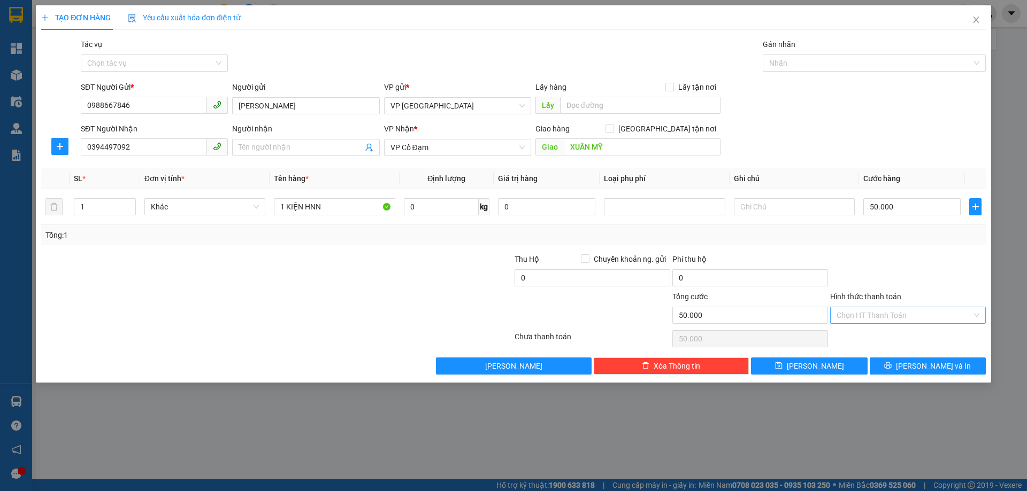
click at [910, 319] on input "Hình thức thanh toán" at bounding box center [903, 315] width 135 height 16
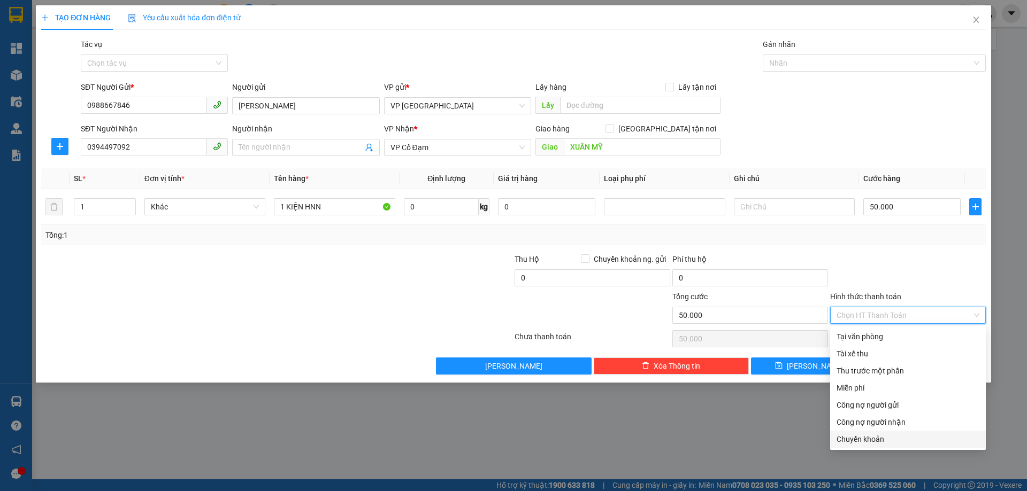
click at [895, 441] on div "Chuyển khoản" at bounding box center [907, 440] width 143 height 12
type input "0"
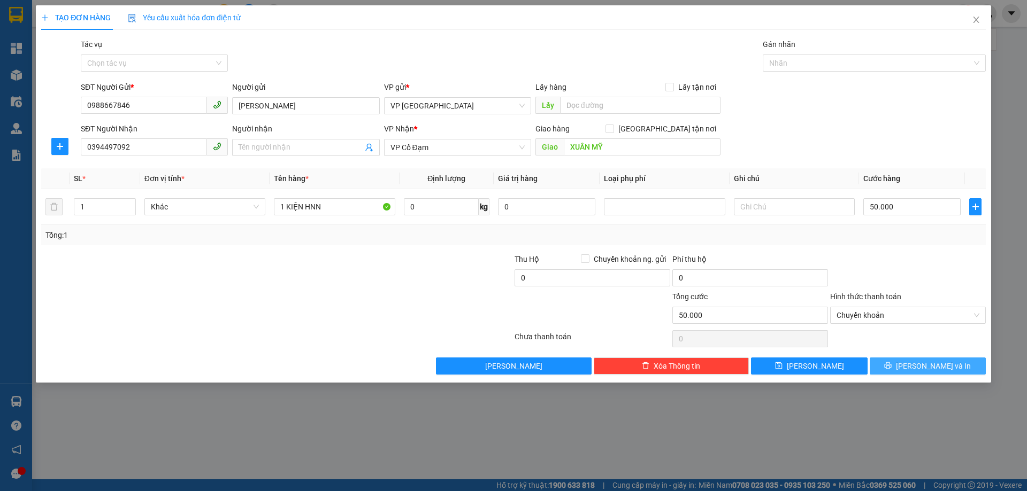
click at [916, 365] on button "[PERSON_NAME] và In" at bounding box center [928, 366] width 116 height 17
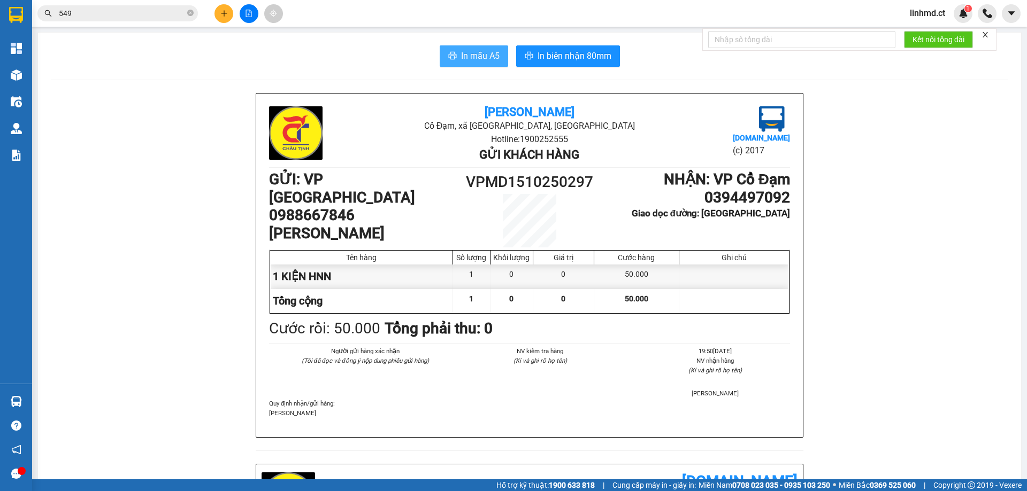
click at [451, 55] on icon "printer" at bounding box center [452, 55] width 8 height 7
